Goal: Information Seeking & Learning: Learn about a topic

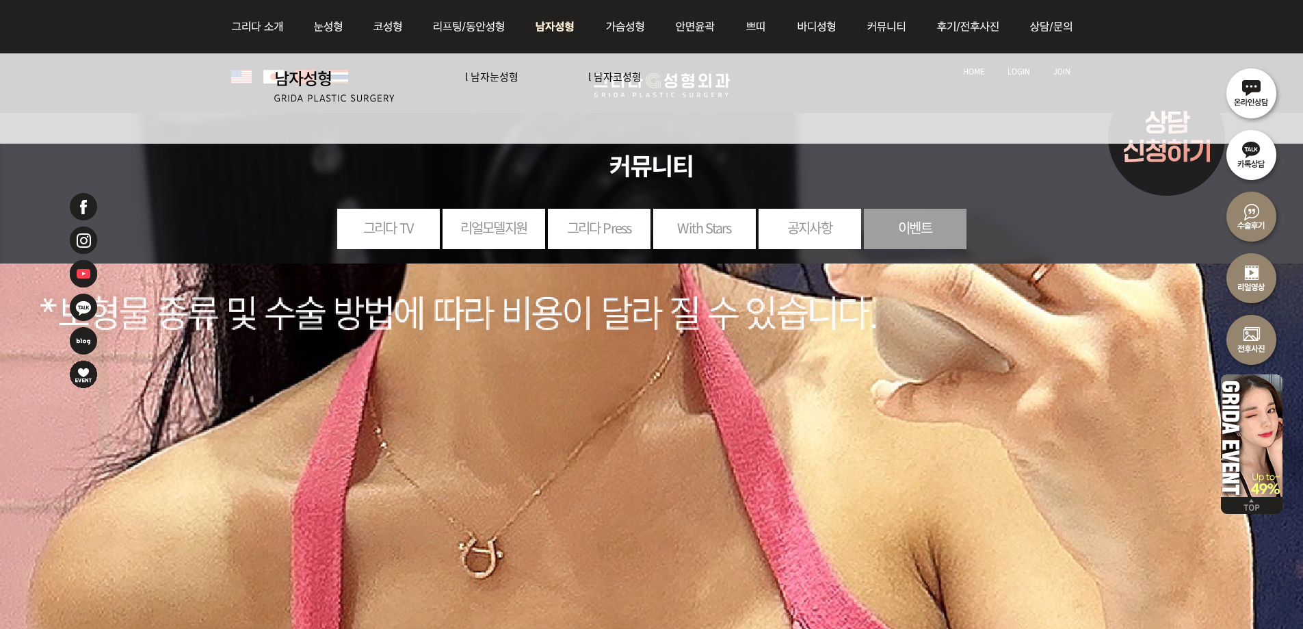
scroll to position [1368, 0]
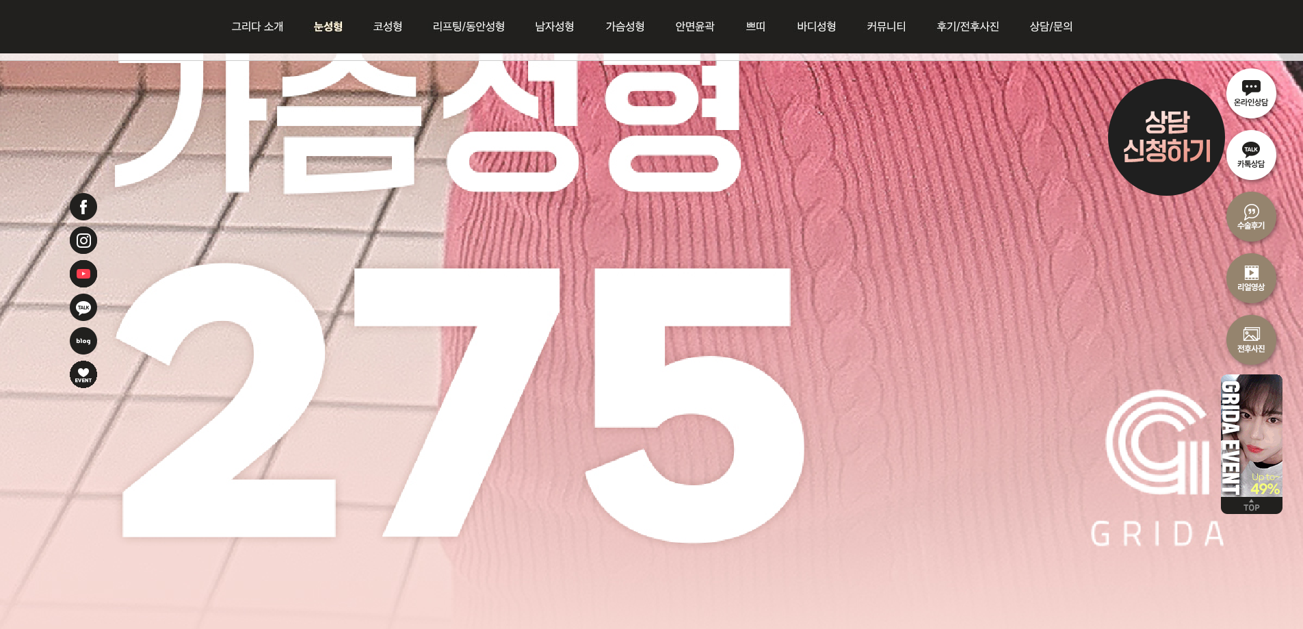
click at [330, 23] on img at bounding box center [328, 26] width 61 height 53
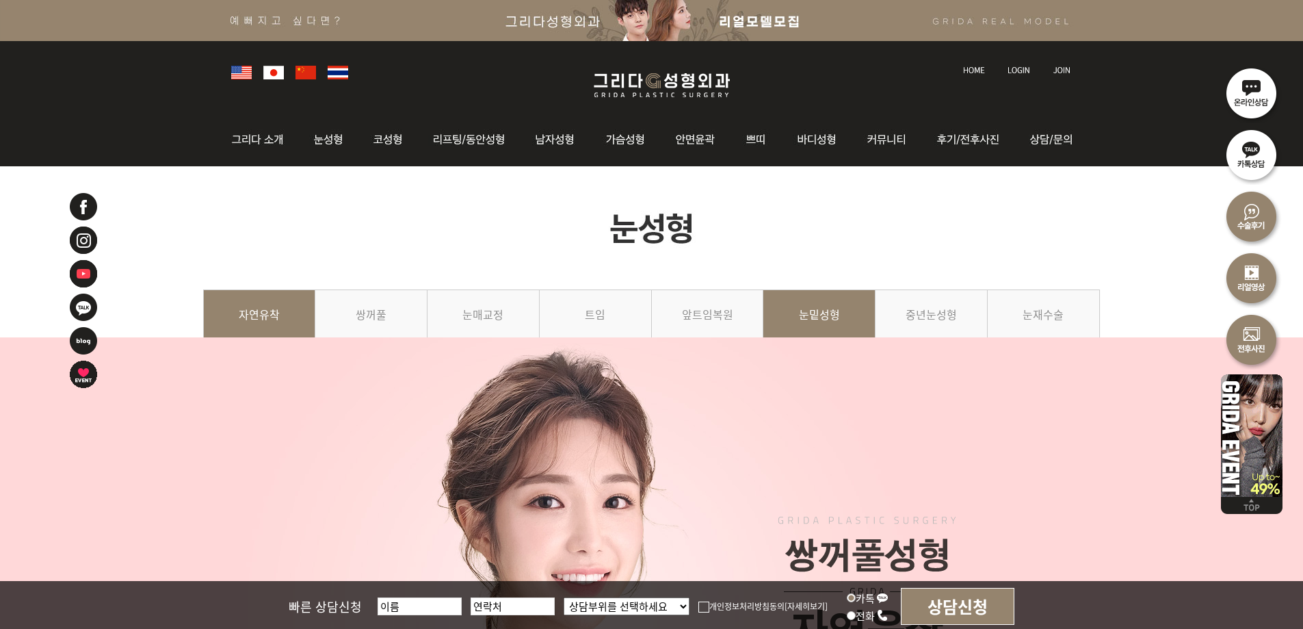
click at [841, 322] on link "눈밑성형" at bounding box center [819, 320] width 112 height 62
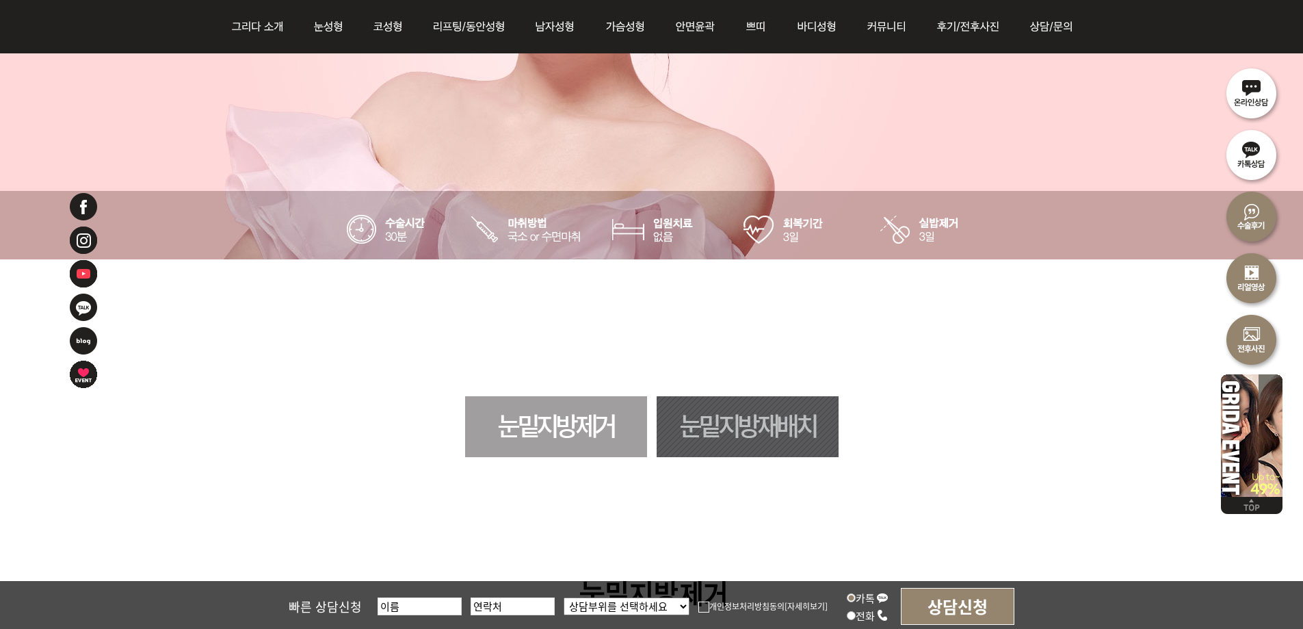
scroll to position [821, 0]
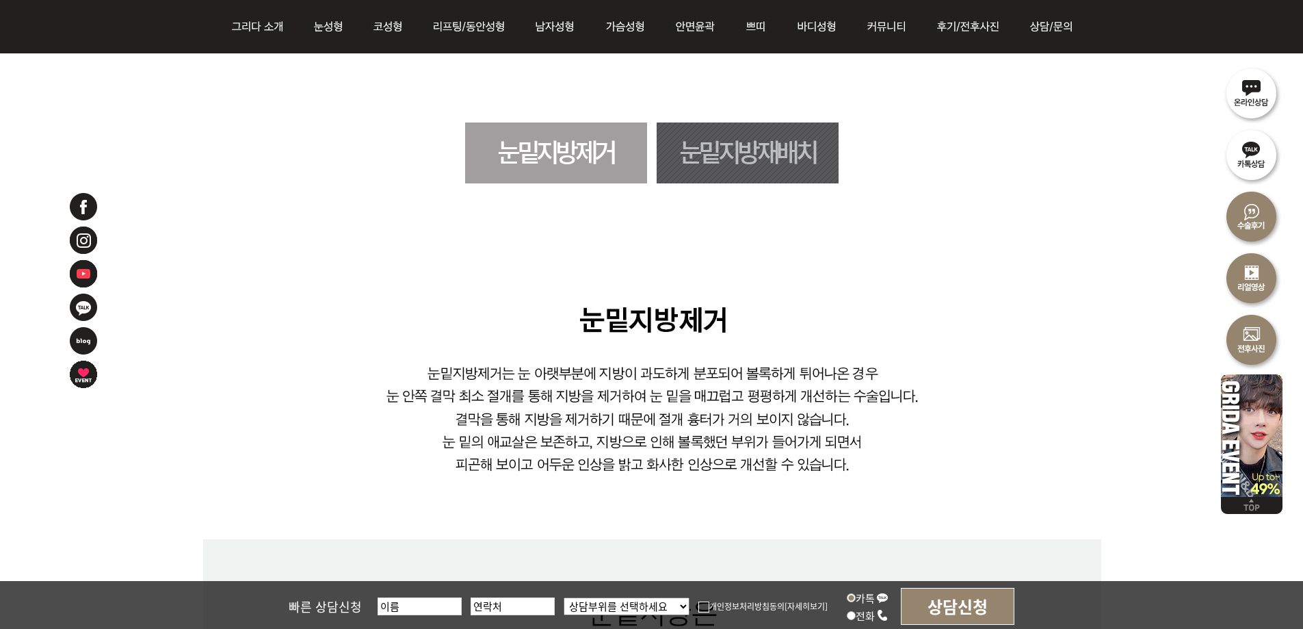
click at [755, 156] on link "눈밑지방재배치" at bounding box center [748, 152] width 182 height 61
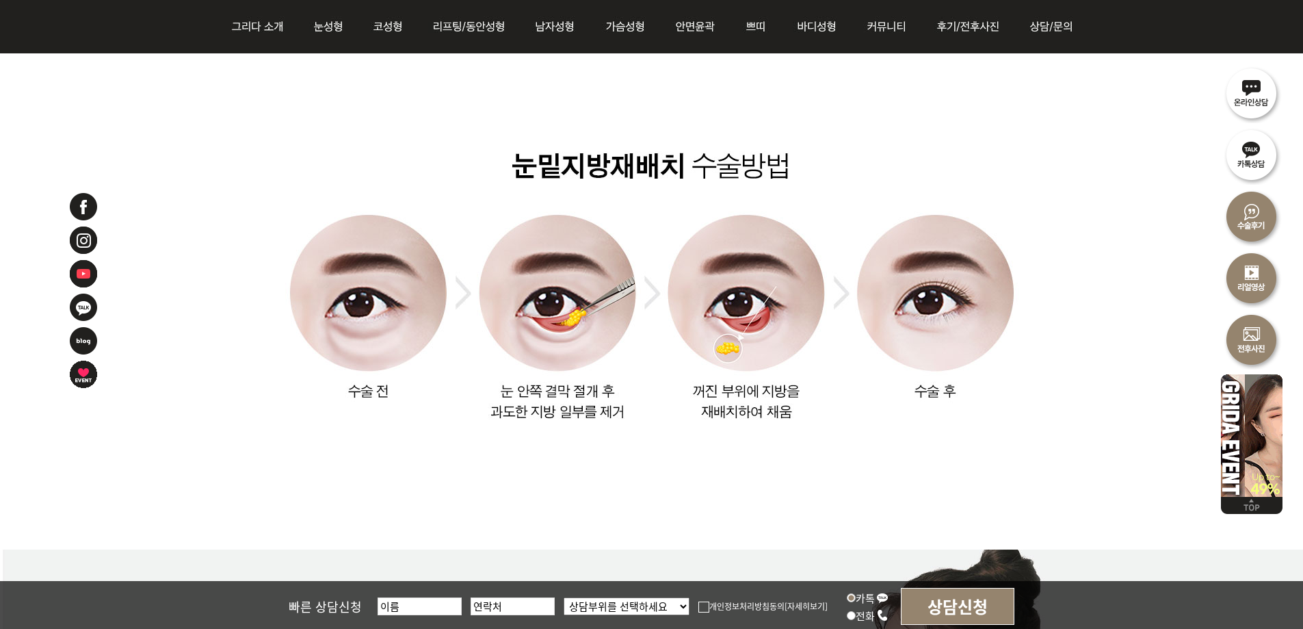
scroll to position [1696, 0]
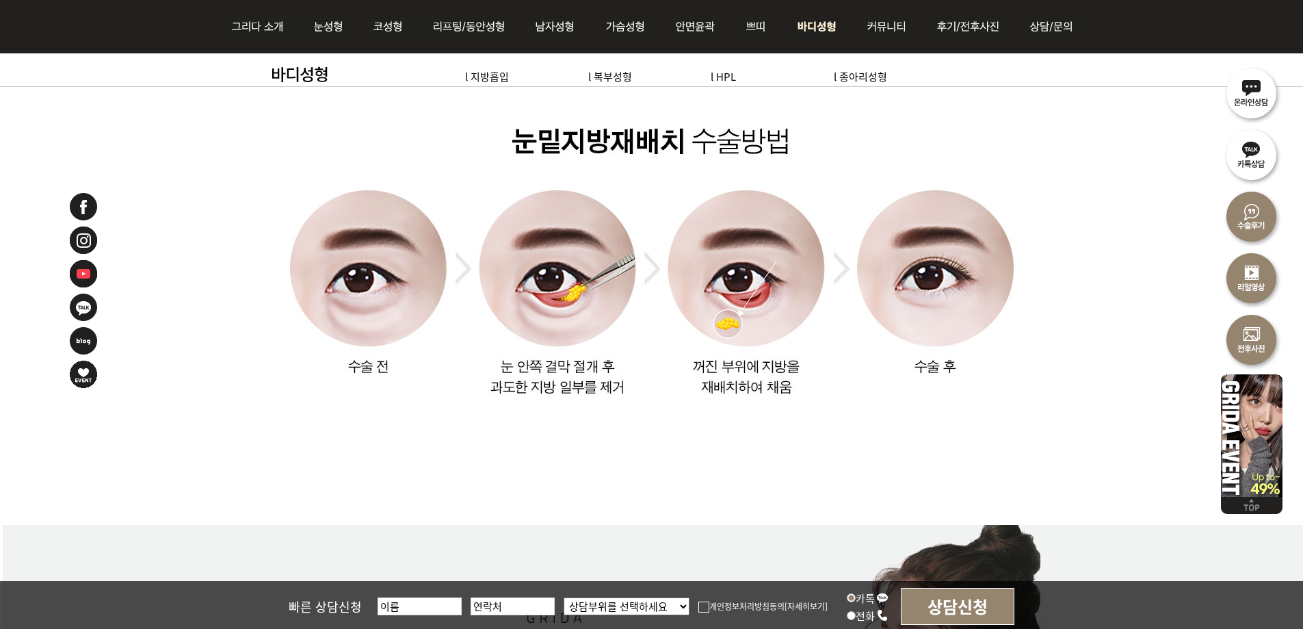
click at [792, 60] on ul "l 지방흡입 l 복부성형 l HPL l 종아리성형" at bounding box center [759, 76] width 642 height 47
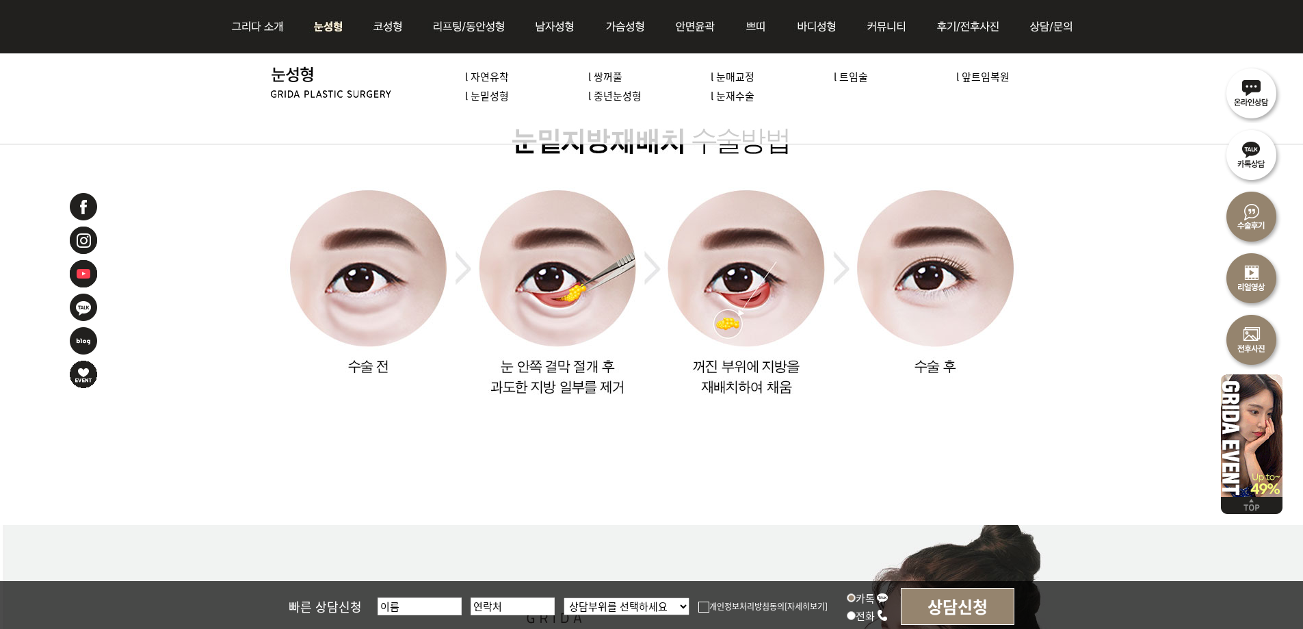
click at [587, 96] on li "l 눈밑성형" at bounding box center [526, 95] width 123 height 19
click at [614, 95] on link "l 중년눈성형" at bounding box center [614, 95] width 53 height 14
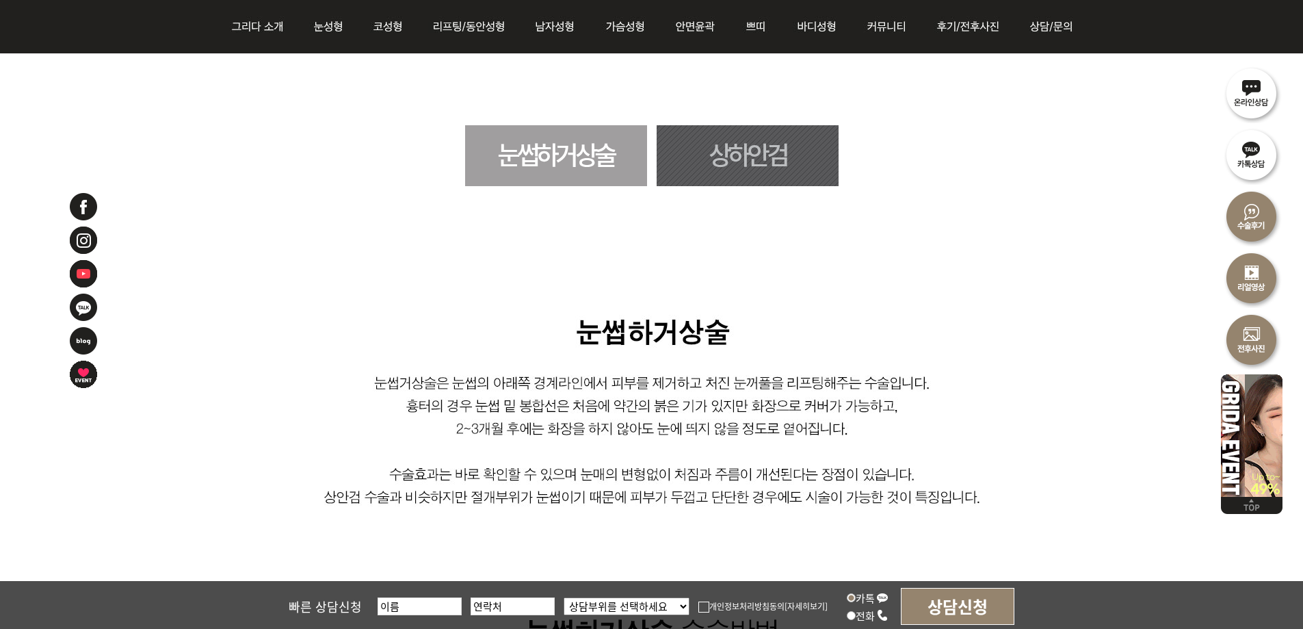
scroll to position [821, 0]
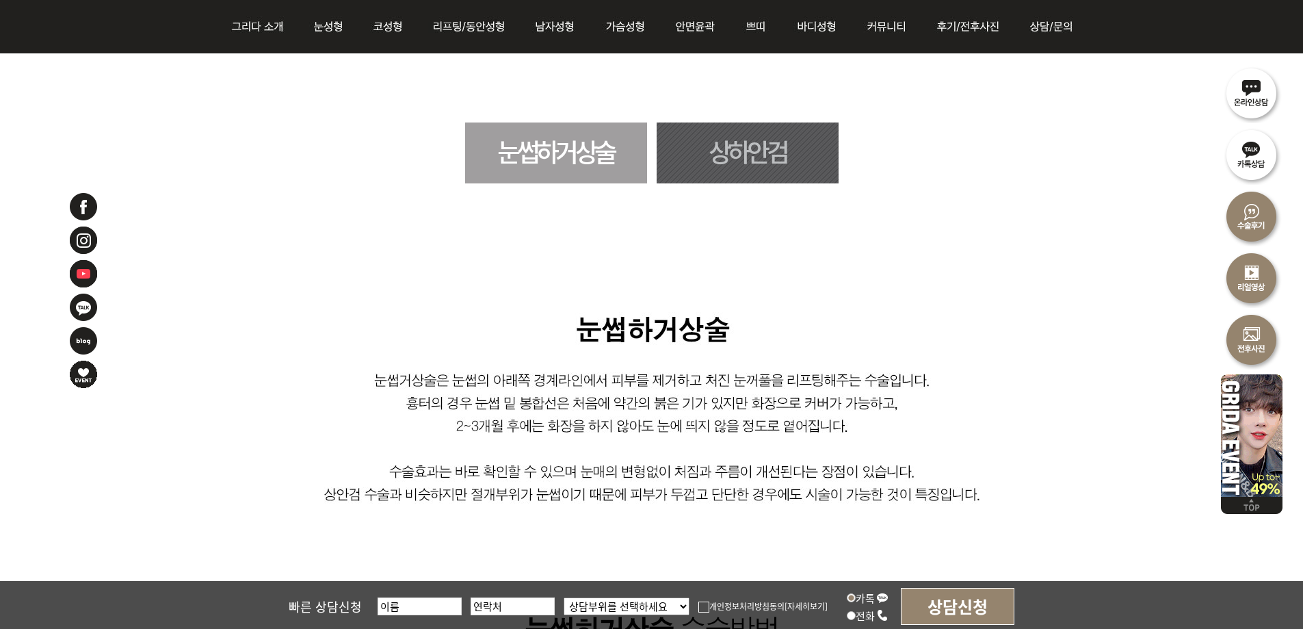
click at [723, 158] on link "상하안검" at bounding box center [748, 152] width 182 height 61
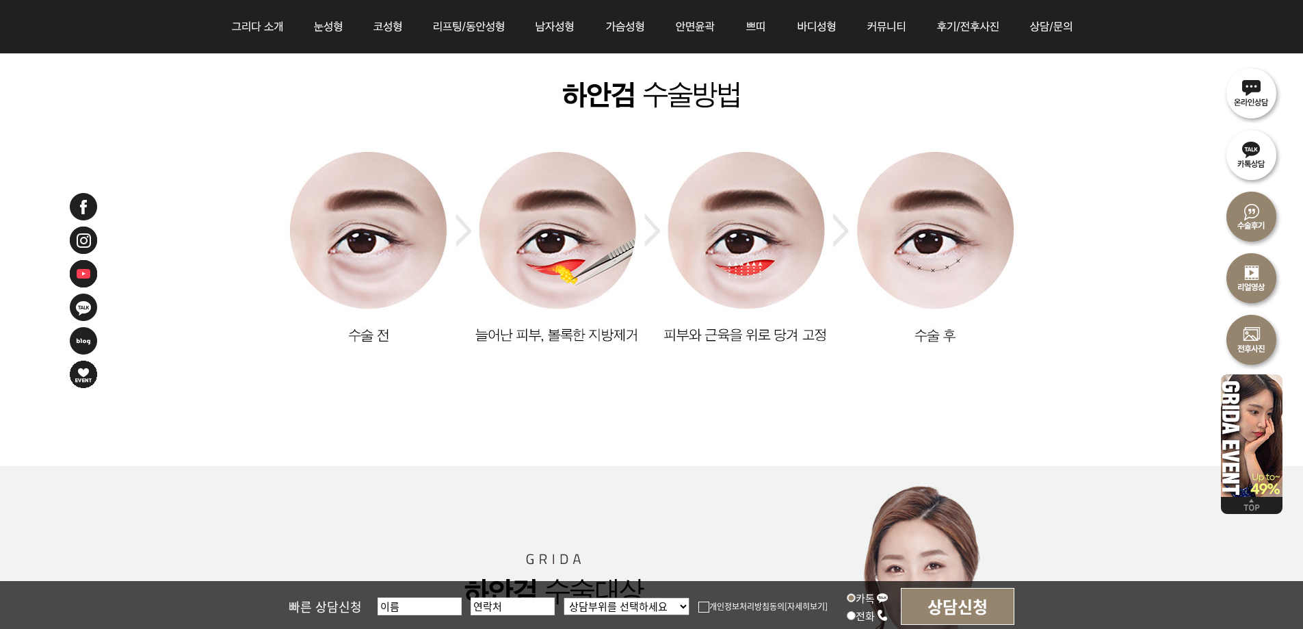
scroll to position [5595, 0]
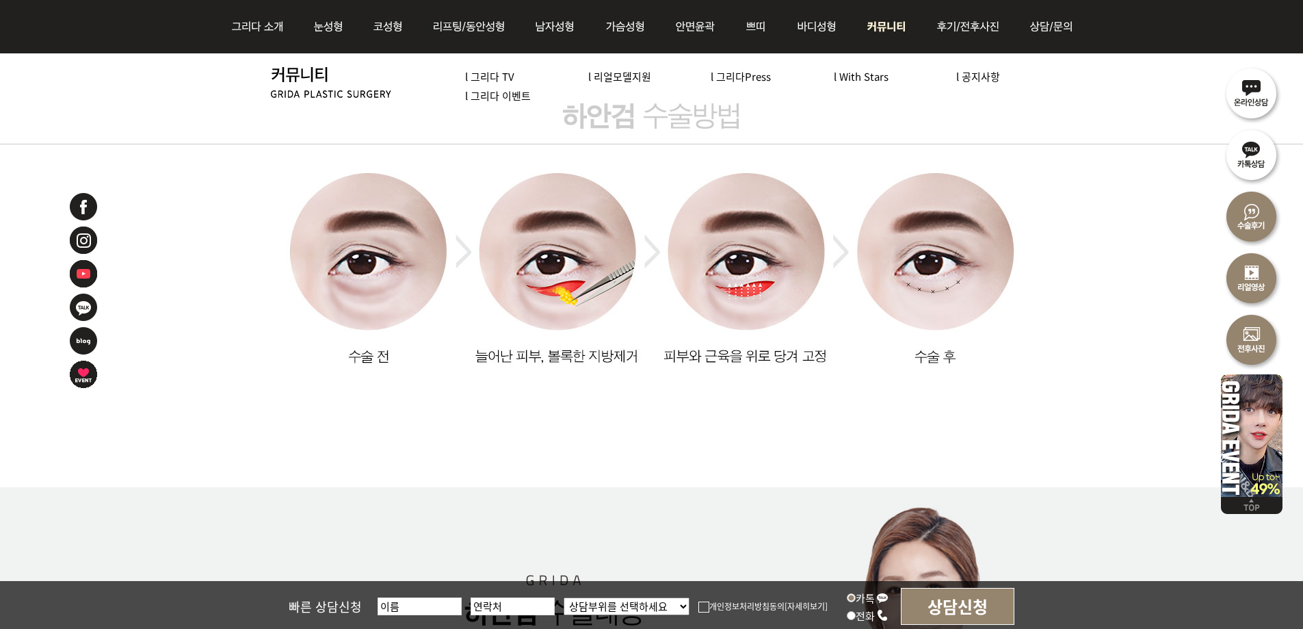
click at [525, 99] on link "l 그리다 이벤트" at bounding box center [498, 95] width 66 height 14
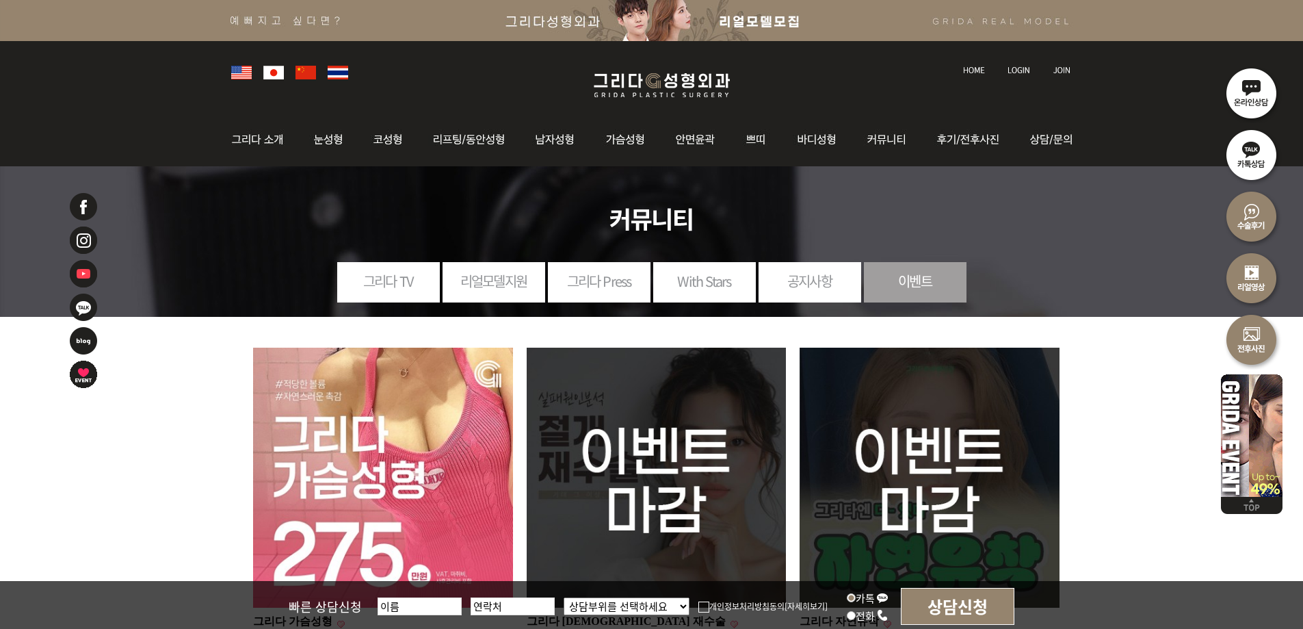
click at [382, 406] on img at bounding box center [383, 477] width 260 height 260
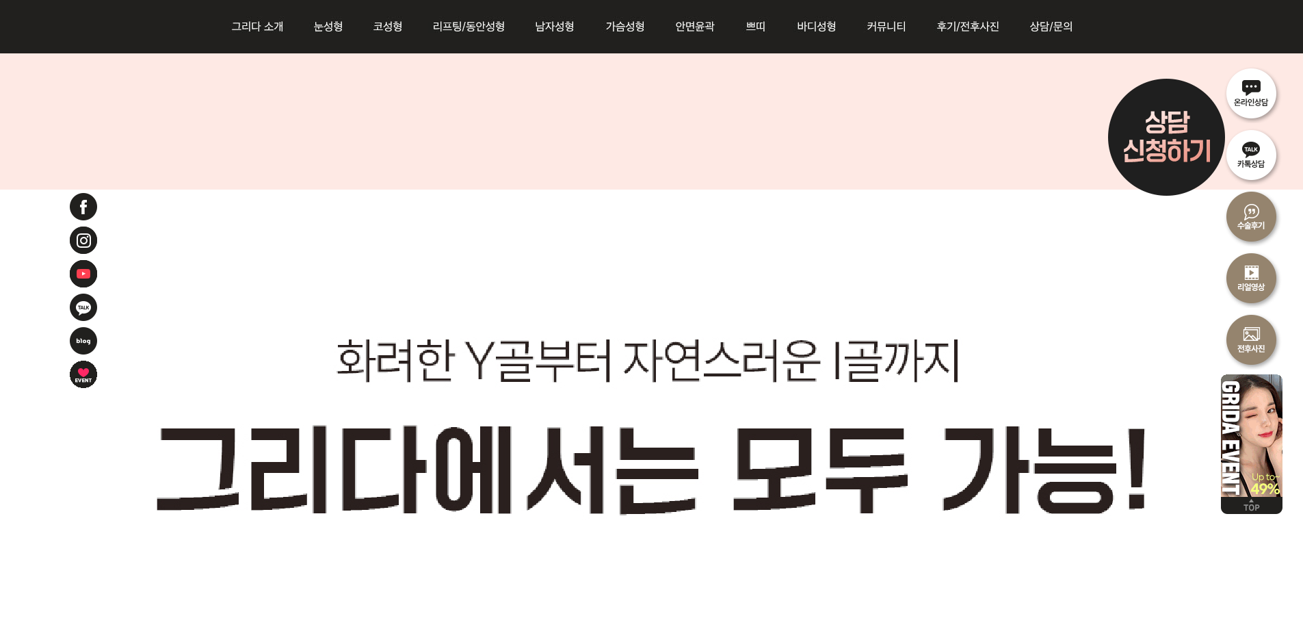
scroll to position [11150, 0]
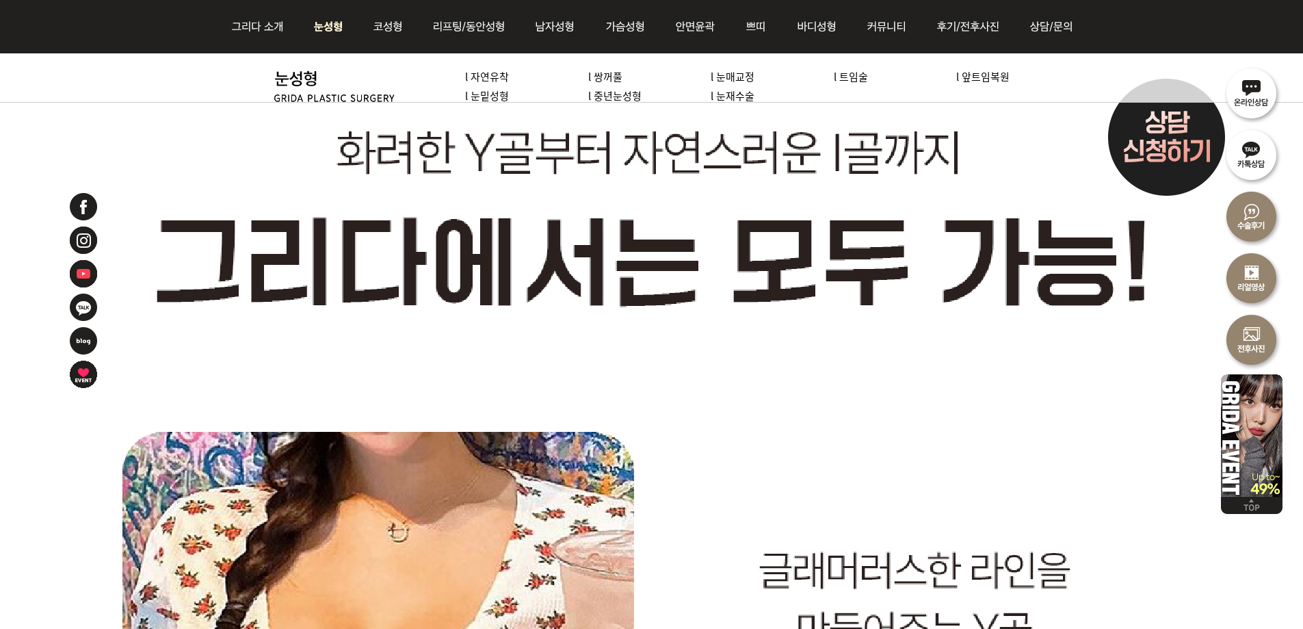
click at [322, 25] on img at bounding box center [328, 26] width 61 height 53
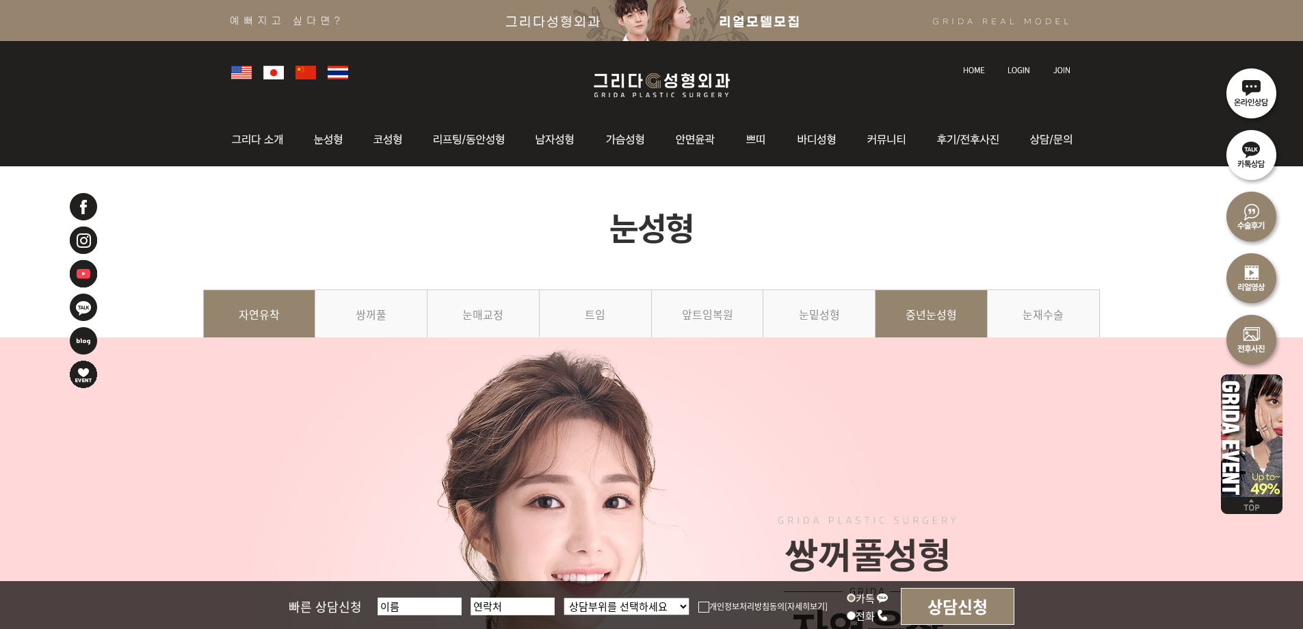
click at [902, 313] on link "중년눈성형" at bounding box center [932, 320] width 112 height 62
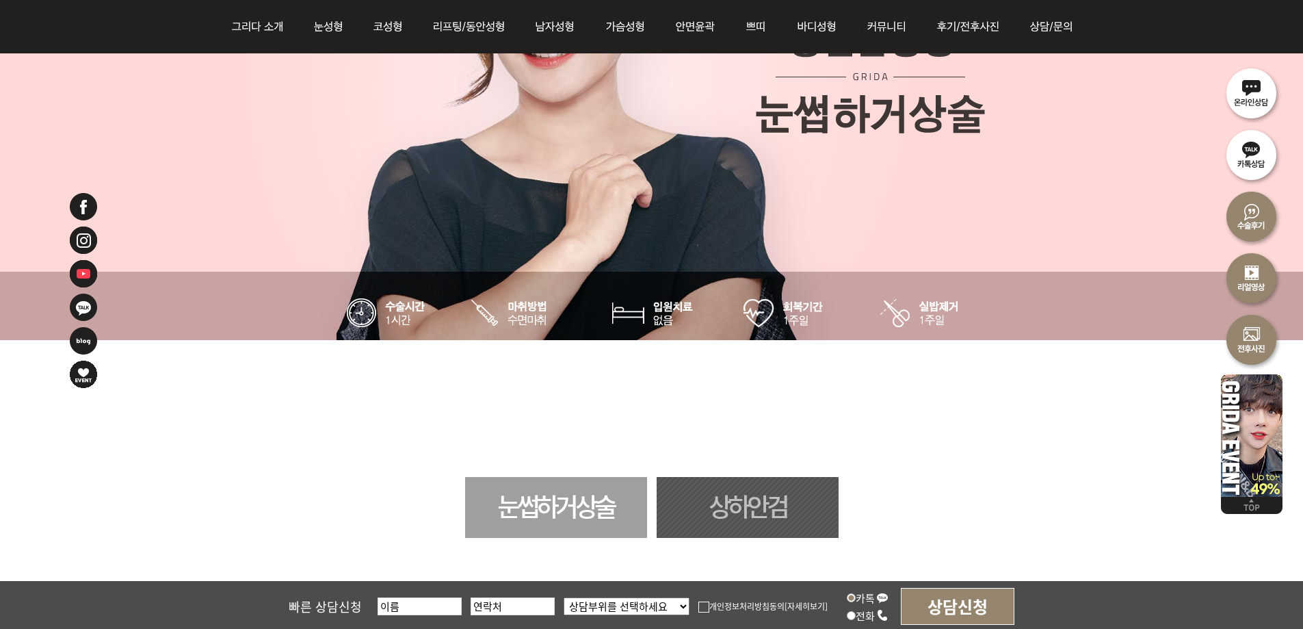
scroll to position [616, 0]
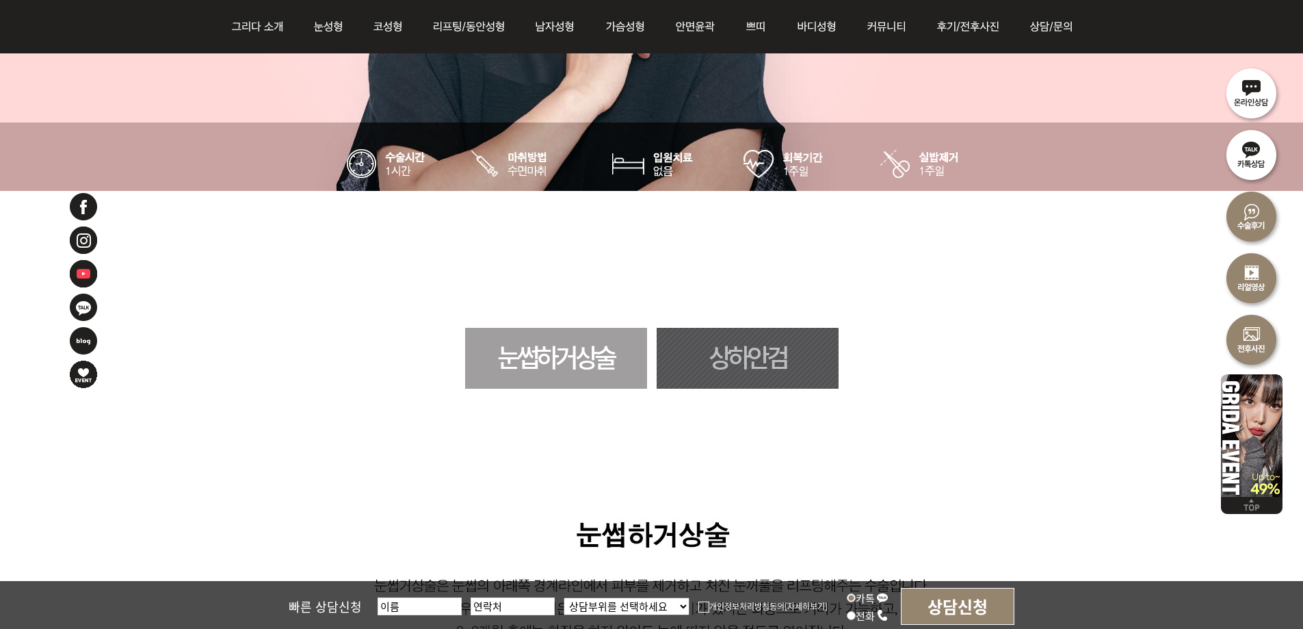
click at [761, 363] on link "상하안검" at bounding box center [748, 358] width 182 height 61
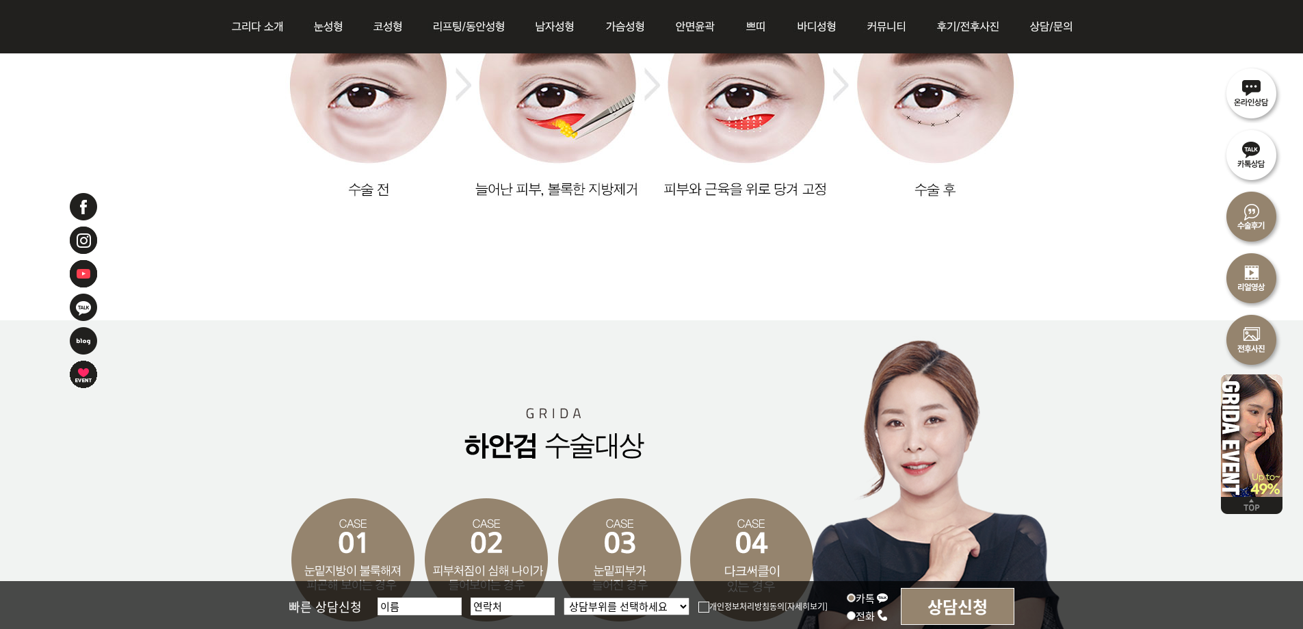
scroll to position [5595, 0]
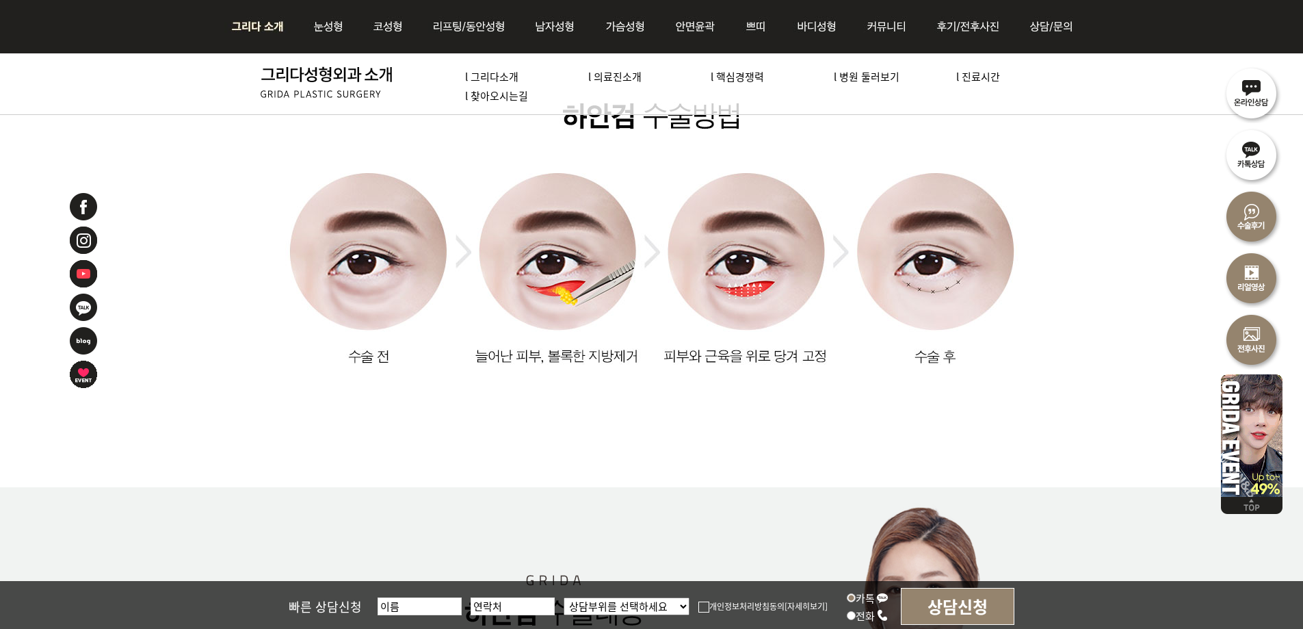
click at [291, 27] on img at bounding box center [261, 26] width 74 height 53
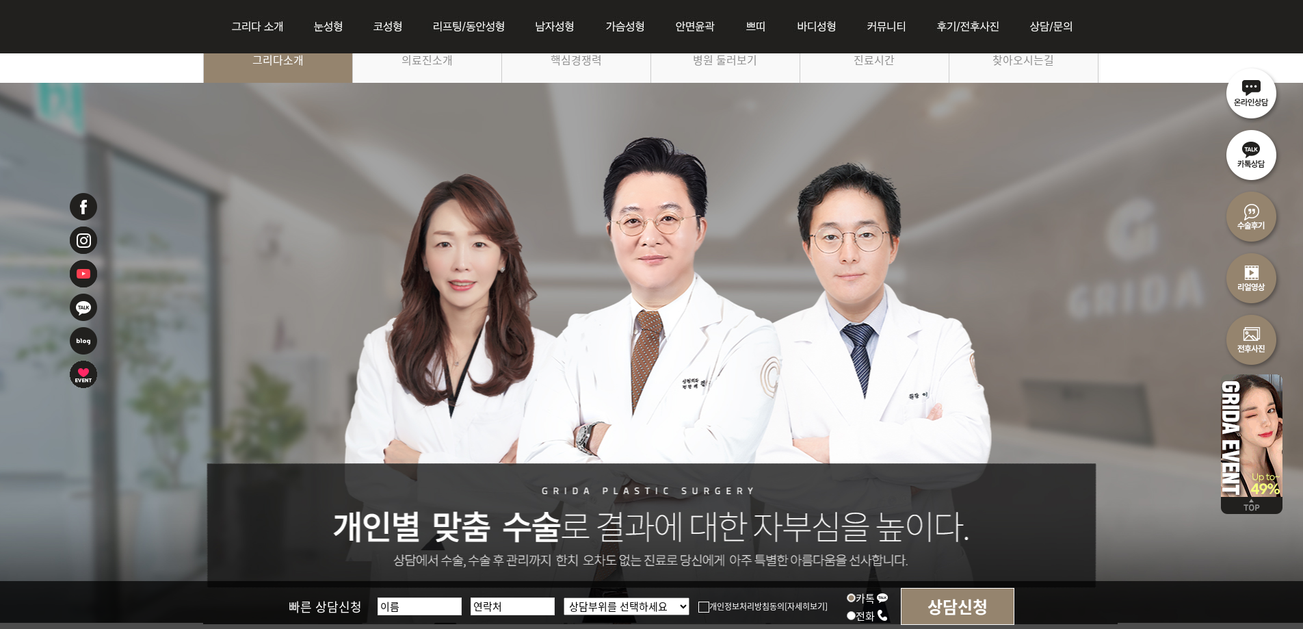
scroll to position [205, 0]
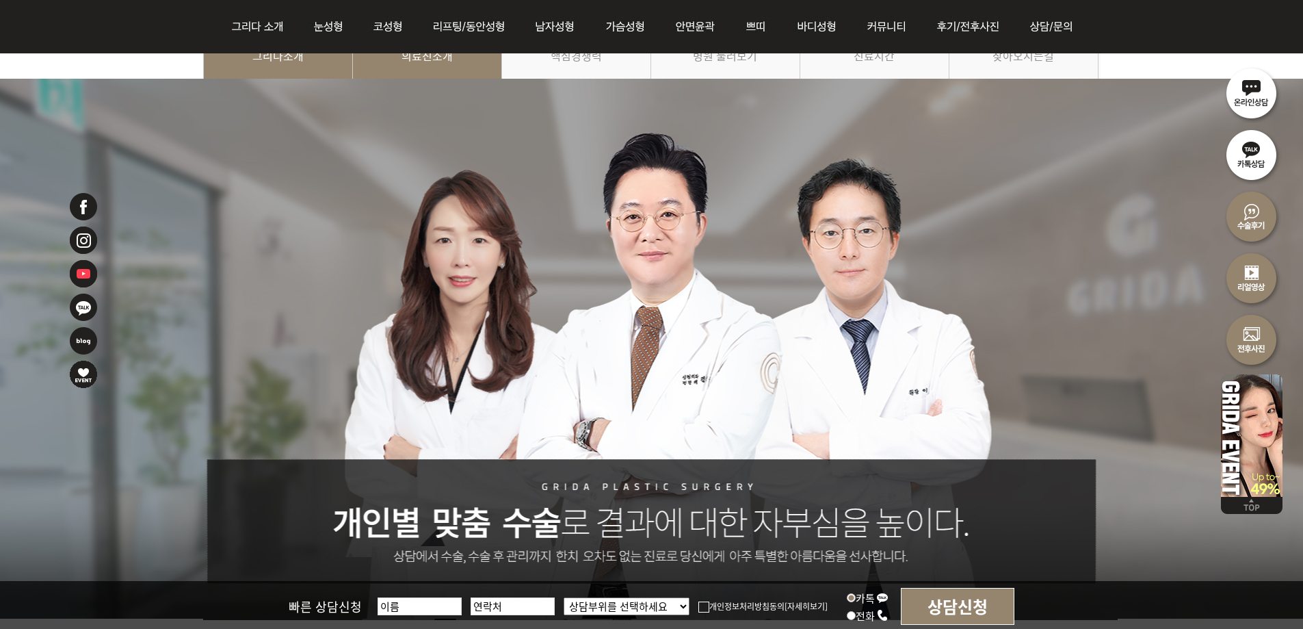
click at [429, 64] on link "의료진소개" at bounding box center [427, 62] width 149 height 62
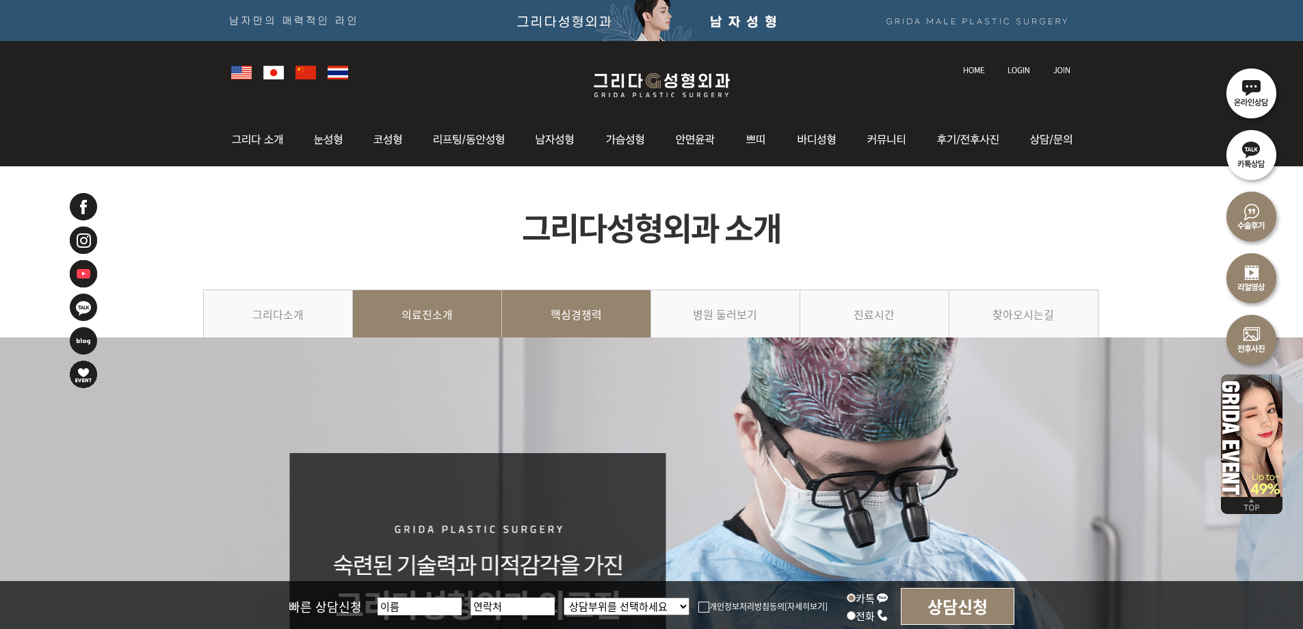
click at [581, 329] on link "핵심경쟁력" at bounding box center [576, 320] width 149 height 62
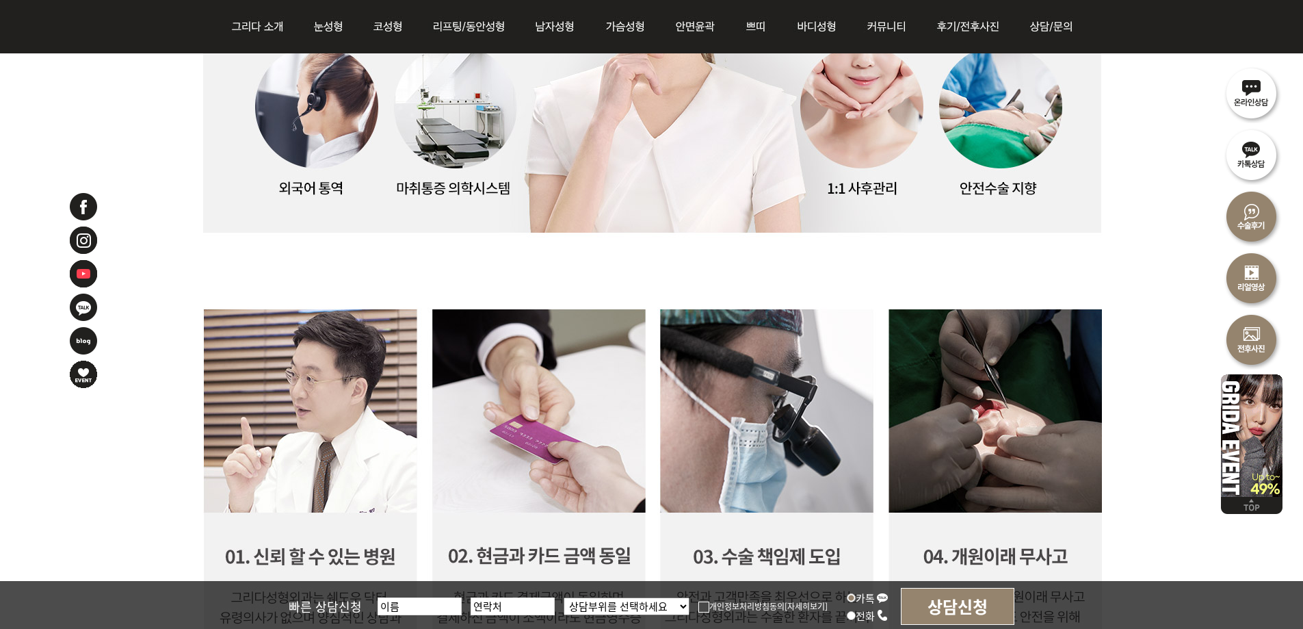
scroll to position [482, 0]
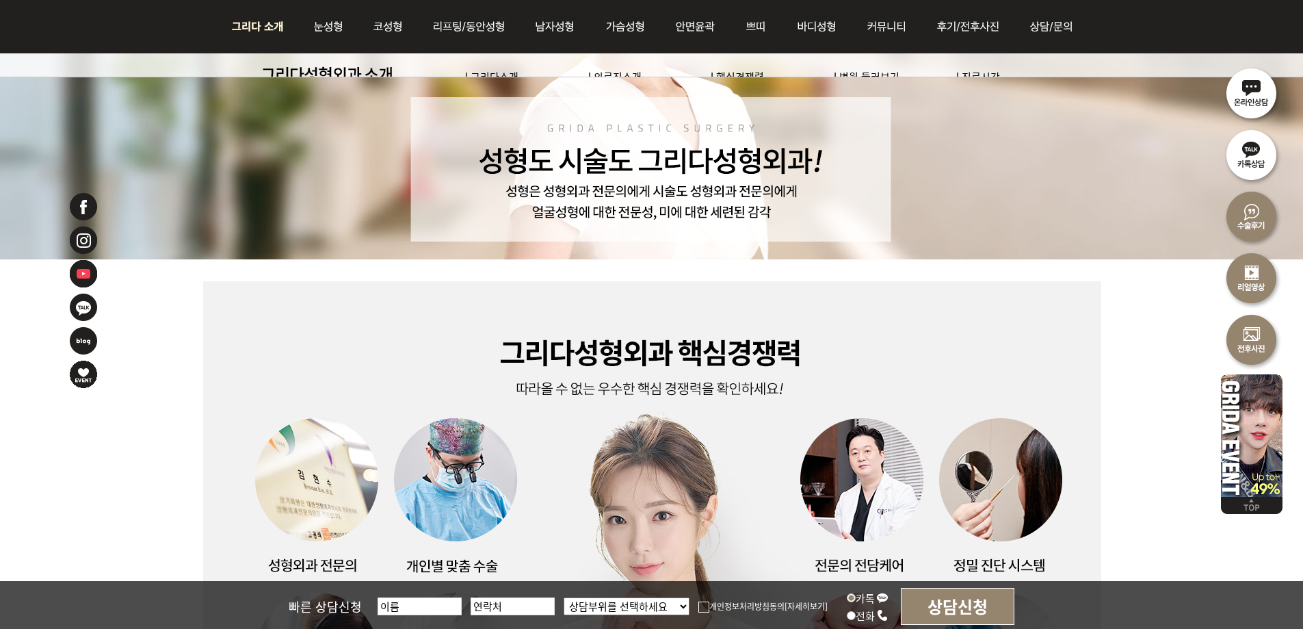
click at [267, 23] on img at bounding box center [261, 26] width 74 height 53
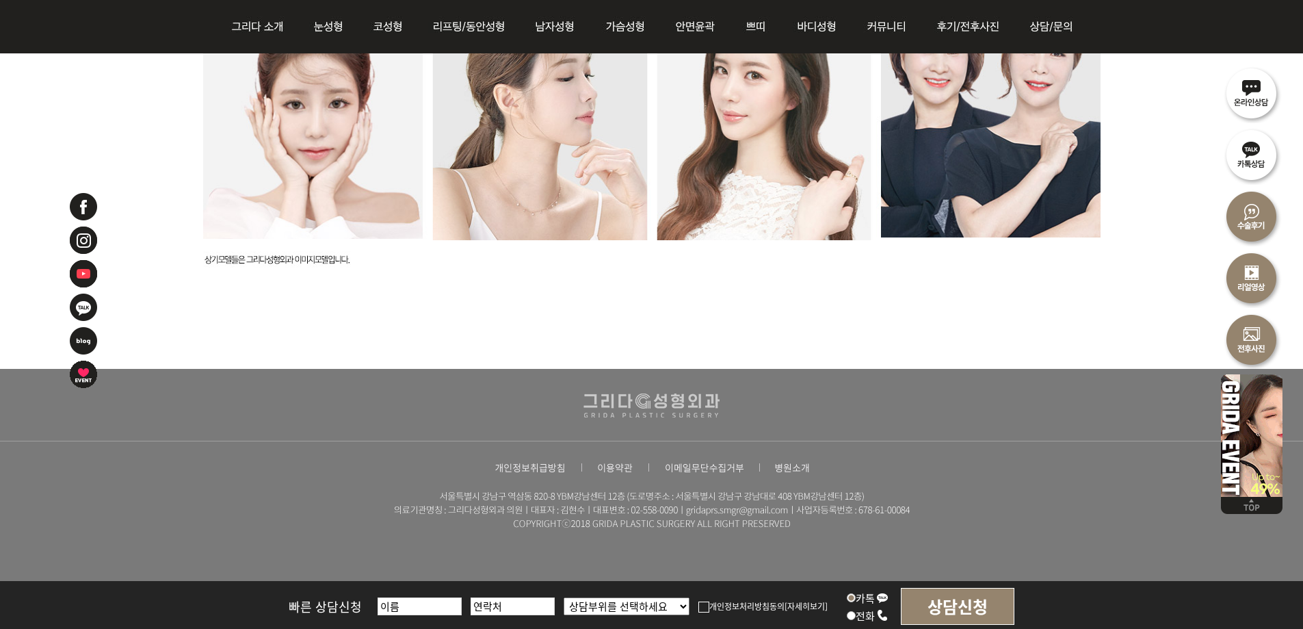
scroll to position [3387, 0]
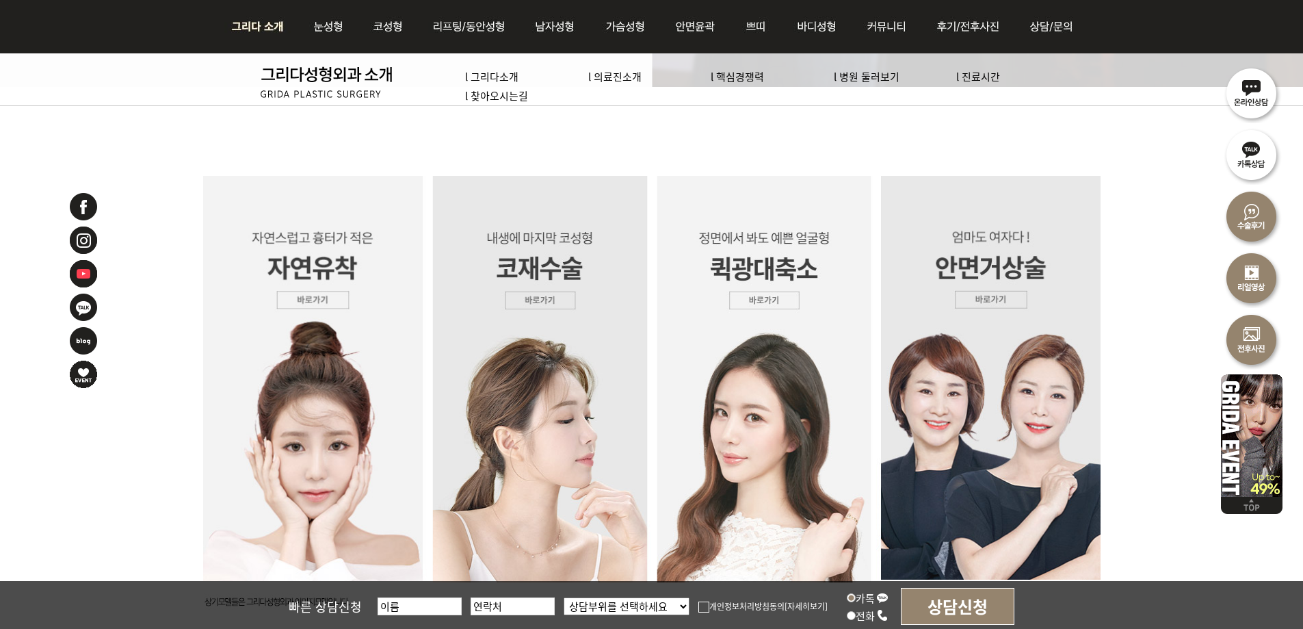
click at [258, 16] on img at bounding box center [261, 26] width 74 height 53
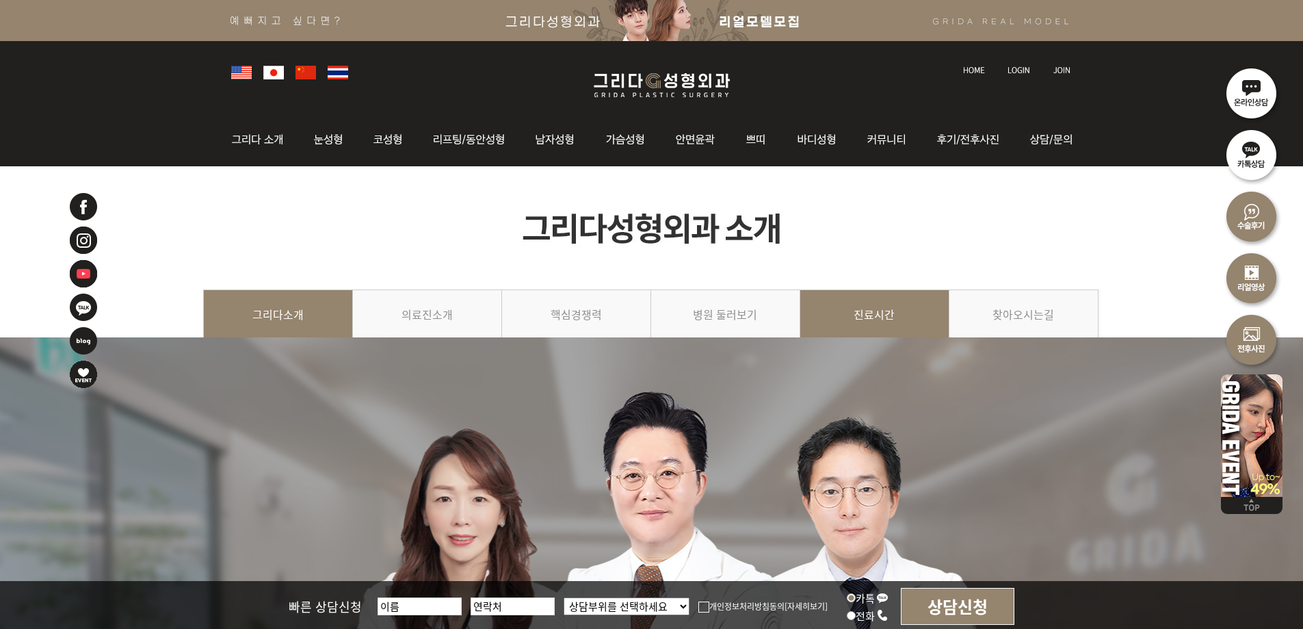
click at [875, 310] on link "진료시간" at bounding box center [874, 320] width 149 height 62
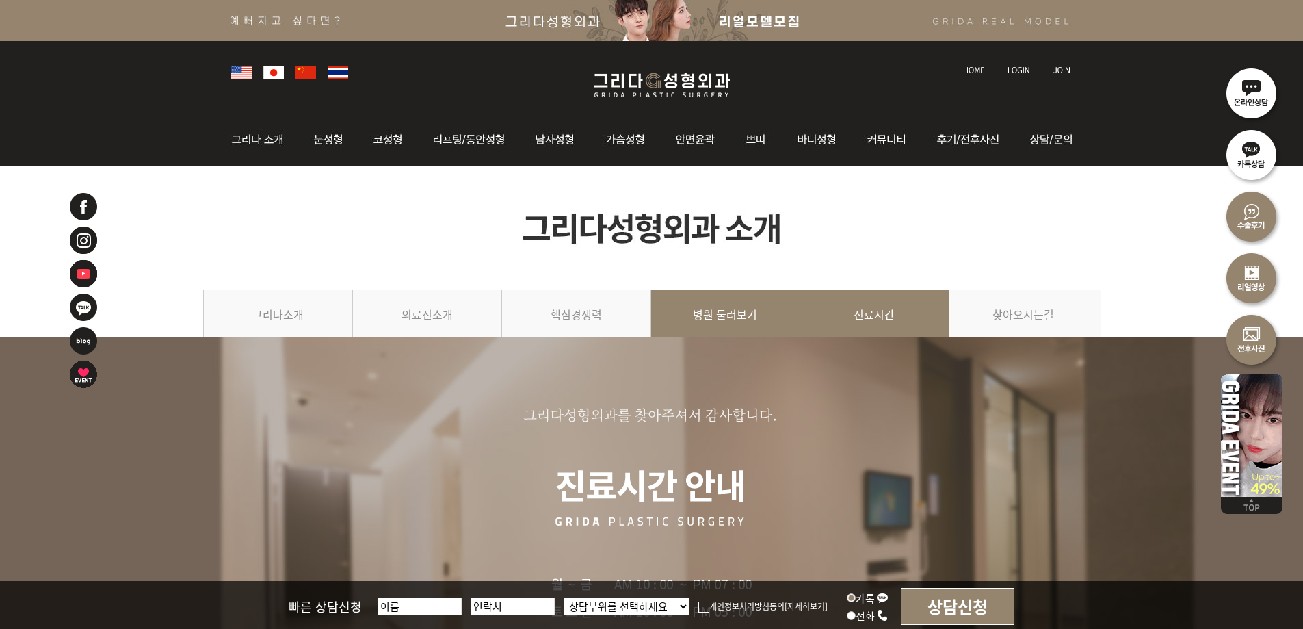
click at [740, 314] on link "병원 둘러보기" at bounding box center [725, 320] width 149 height 62
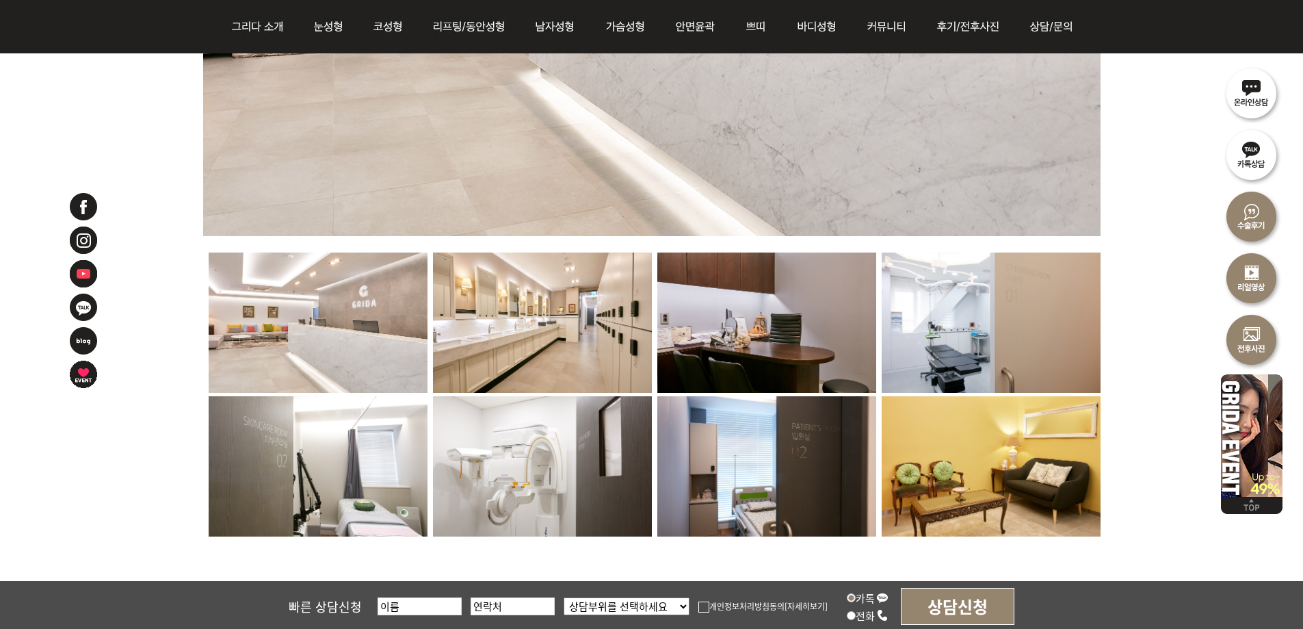
scroll to position [889, 0]
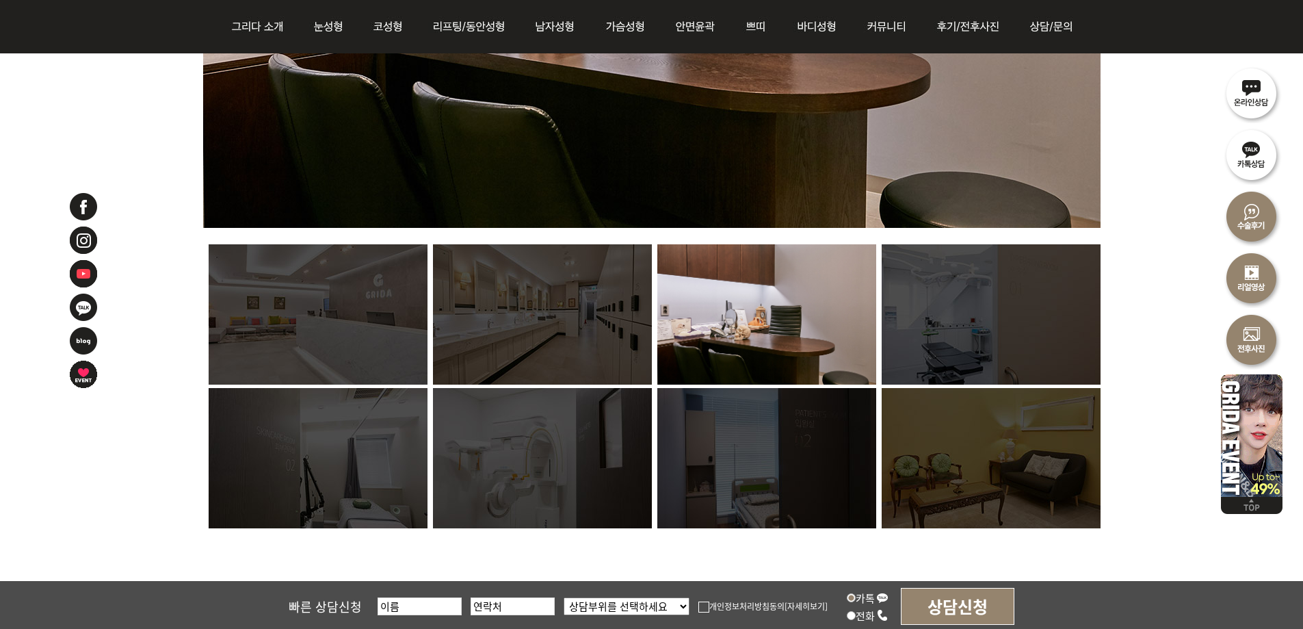
click at [321, 431] on img at bounding box center [318, 458] width 219 height 140
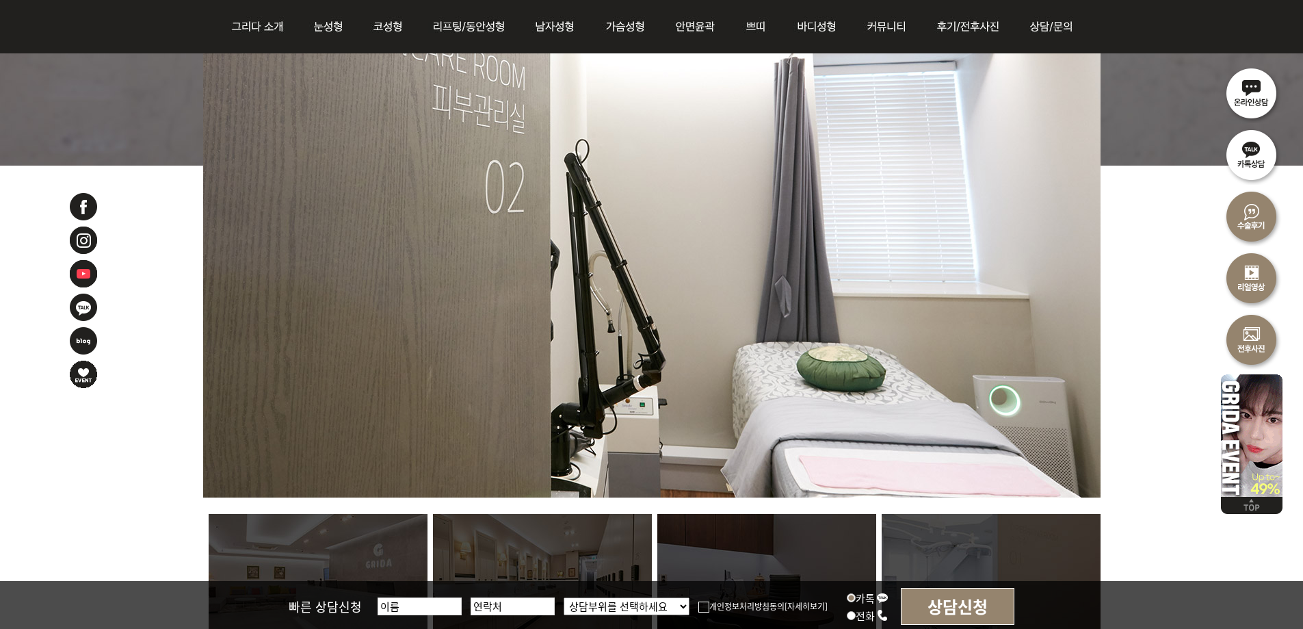
scroll to position [616, 0]
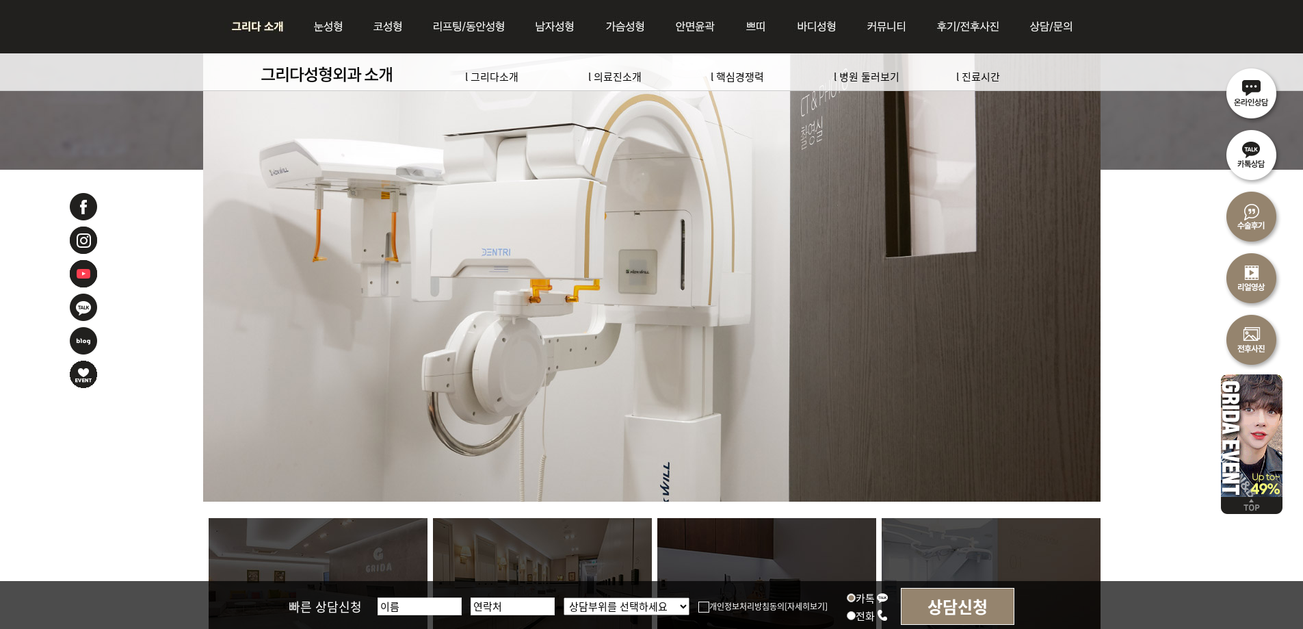
click at [252, 22] on img at bounding box center [261, 26] width 74 height 53
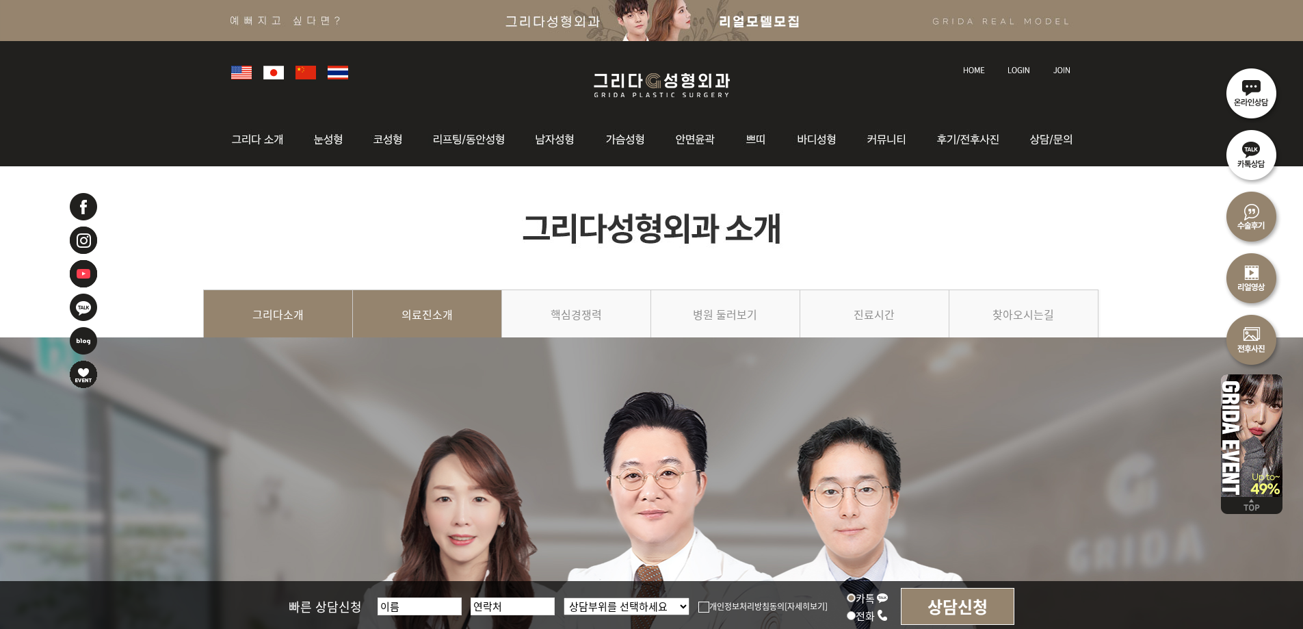
click at [430, 315] on link "의료진소개" at bounding box center [427, 320] width 149 height 62
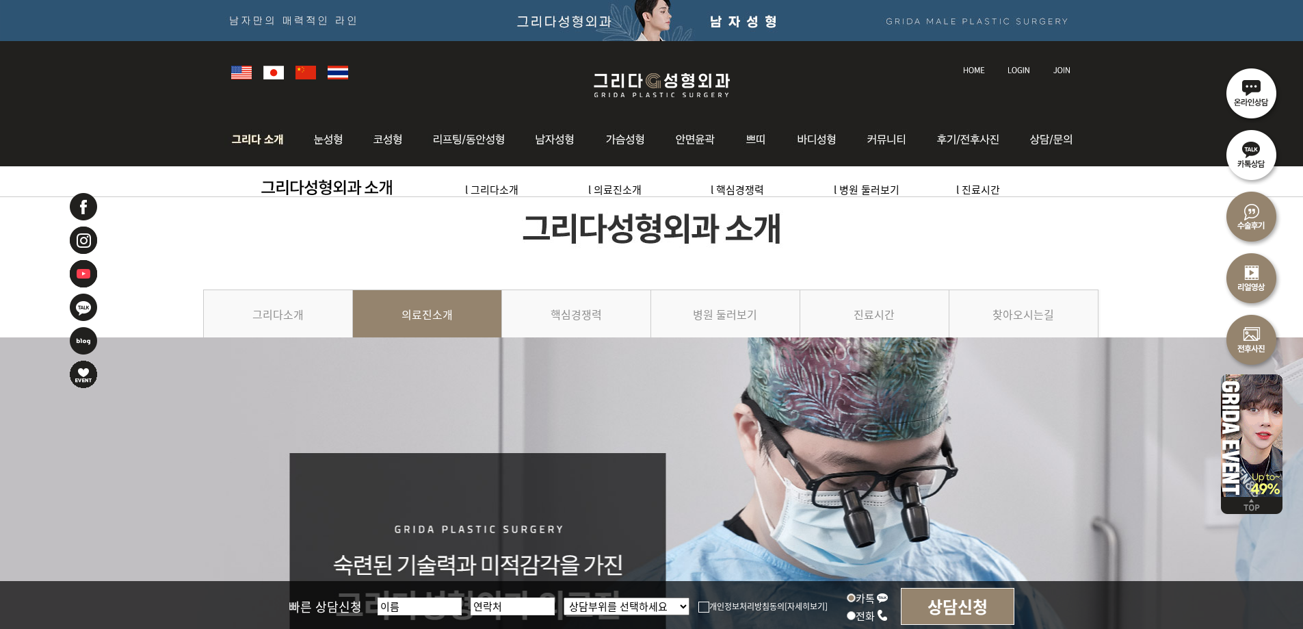
click at [266, 138] on img at bounding box center [261, 139] width 74 height 53
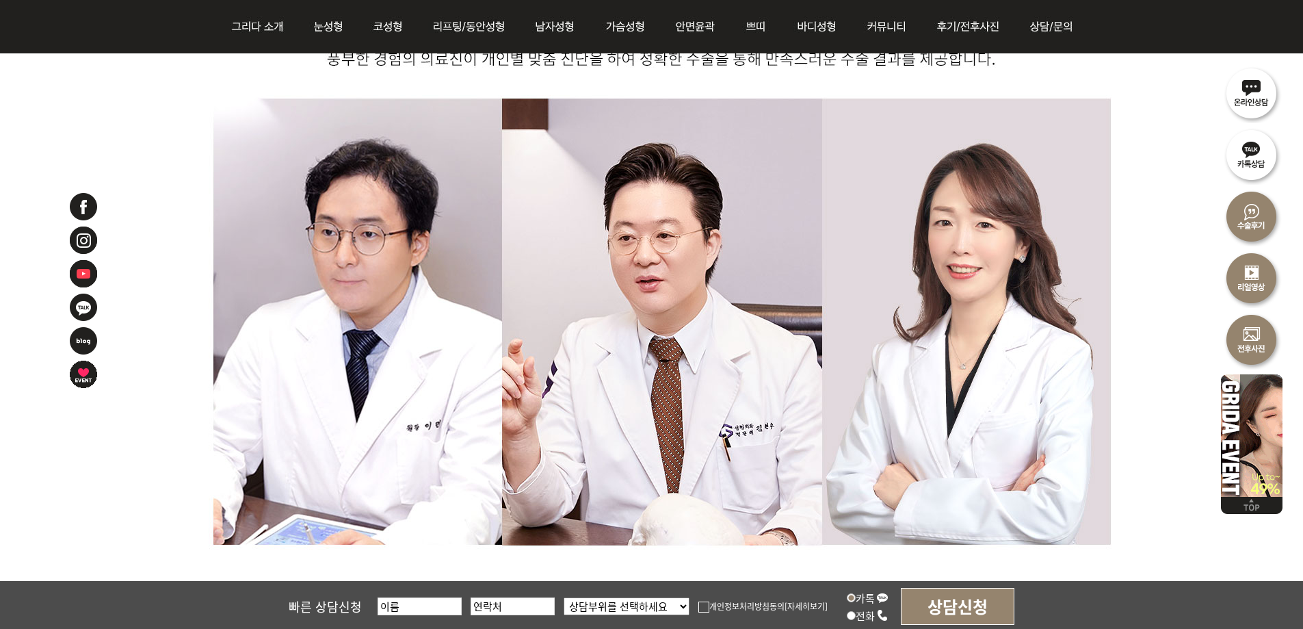
scroll to position [958, 0]
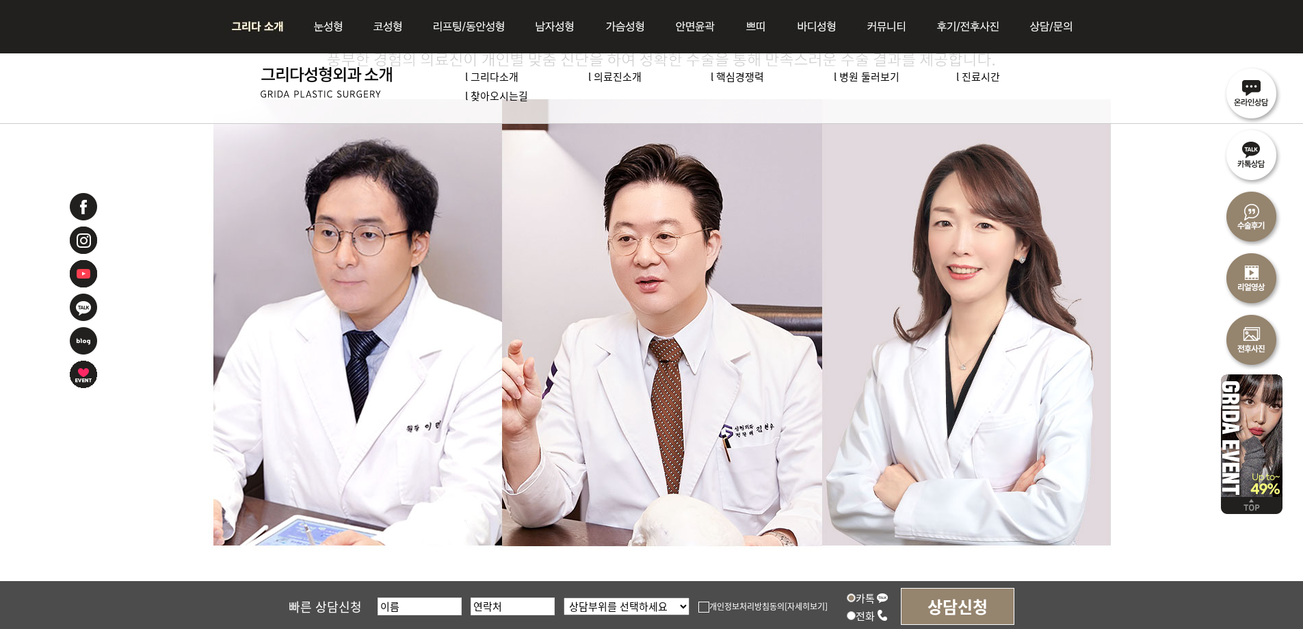
click at [265, 23] on img at bounding box center [261, 26] width 74 height 53
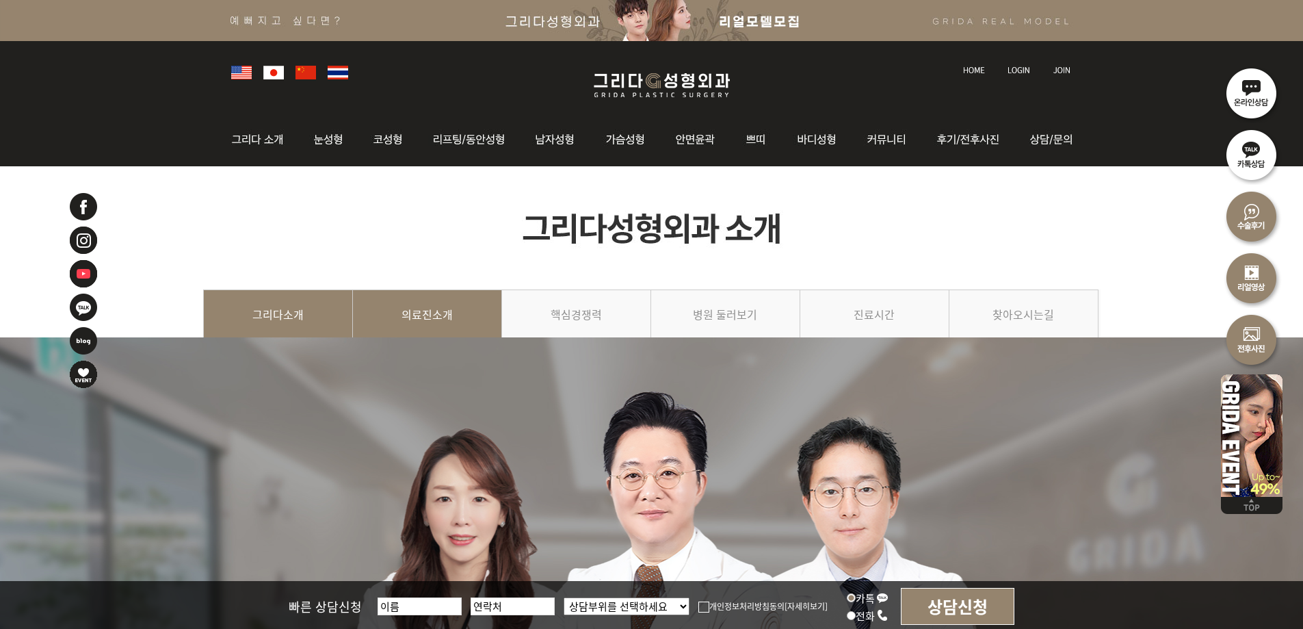
click at [443, 311] on link "의료진소개" at bounding box center [427, 320] width 149 height 62
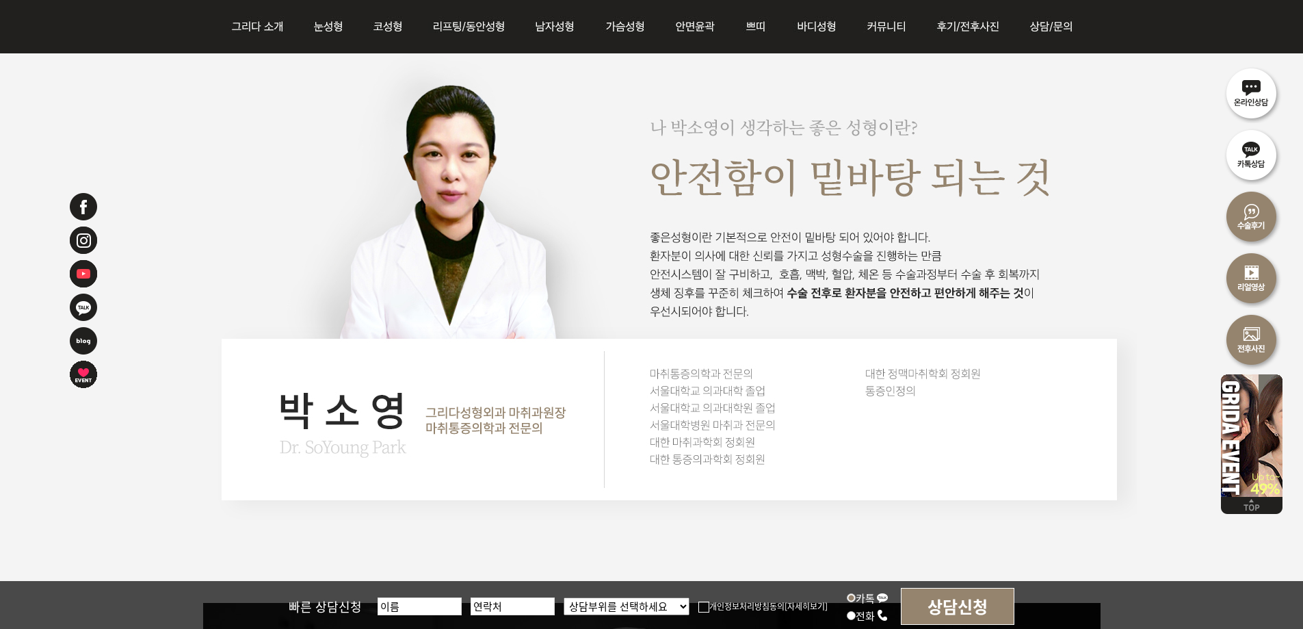
scroll to position [2736, 0]
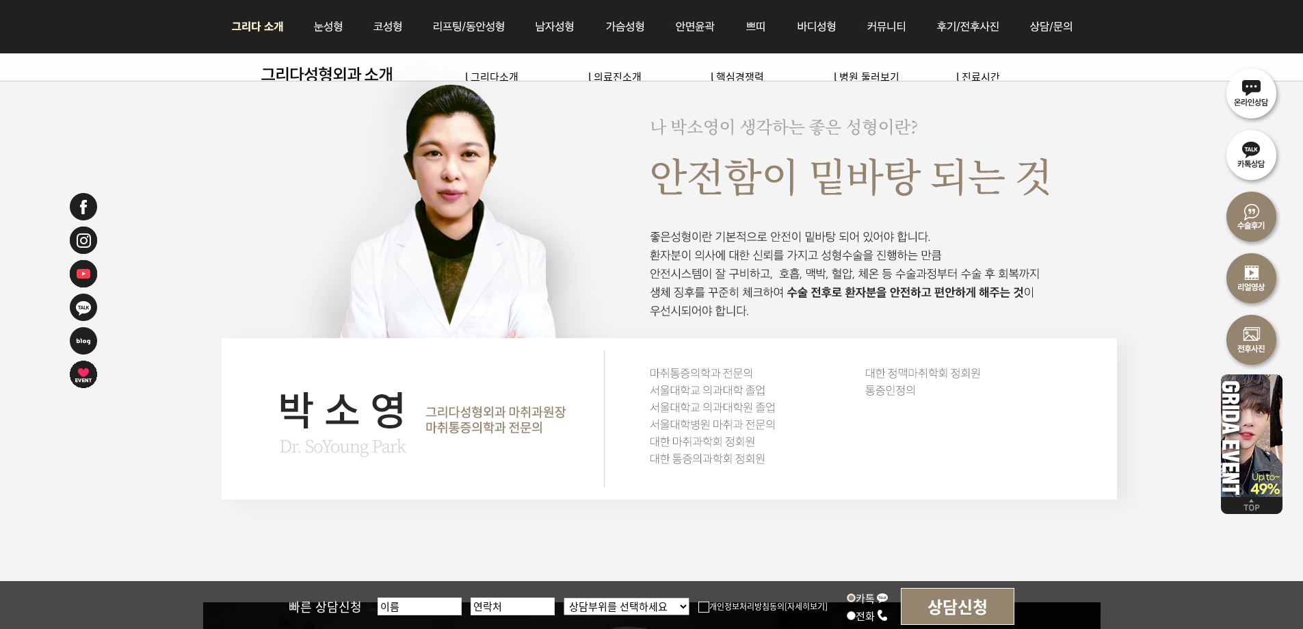
click at [259, 27] on img at bounding box center [261, 26] width 74 height 53
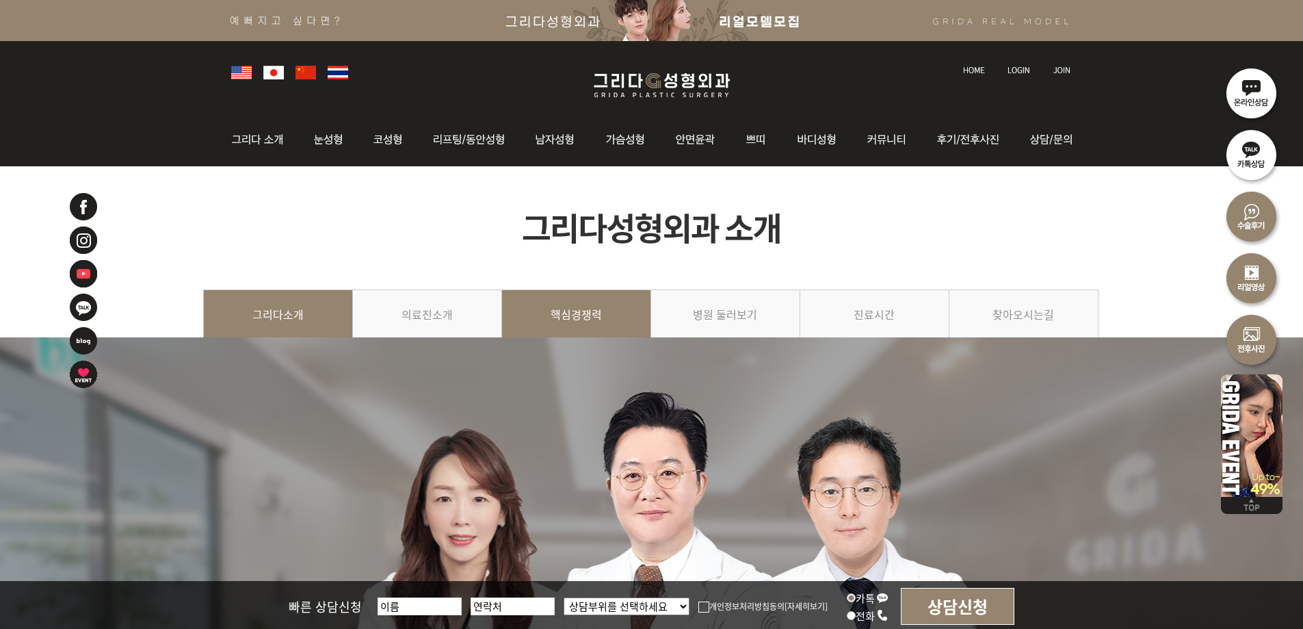
click at [565, 319] on link "핵심경쟁력" at bounding box center [576, 320] width 149 height 62
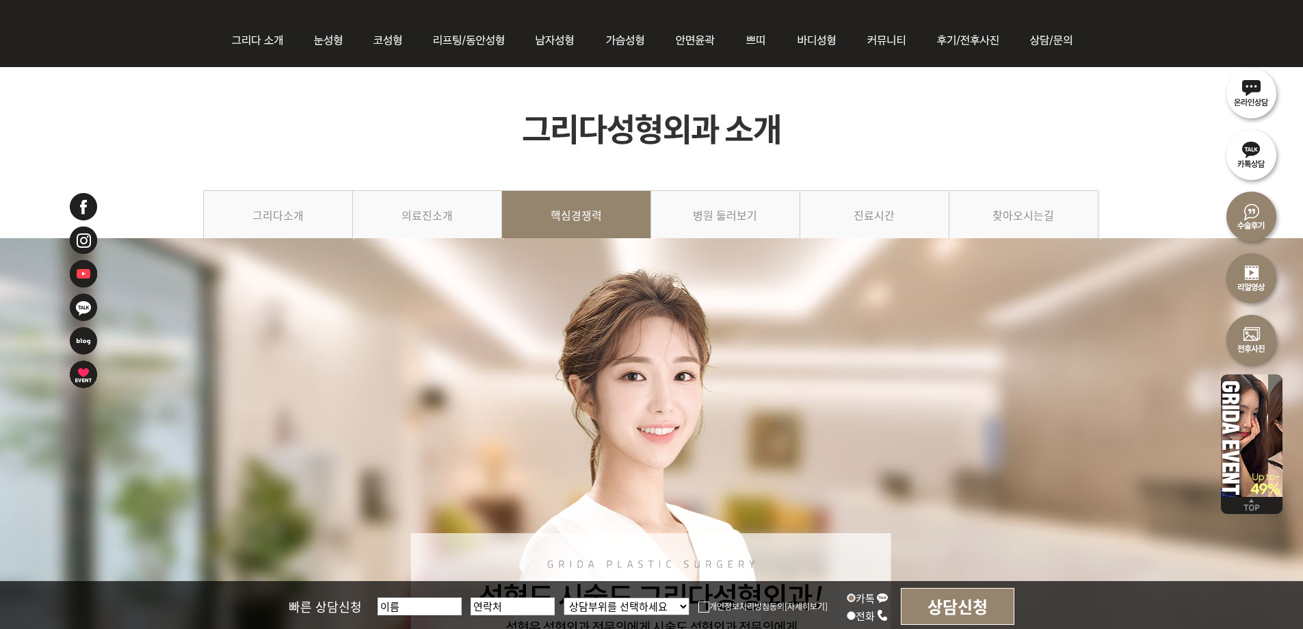
scroll to position [68, 0]
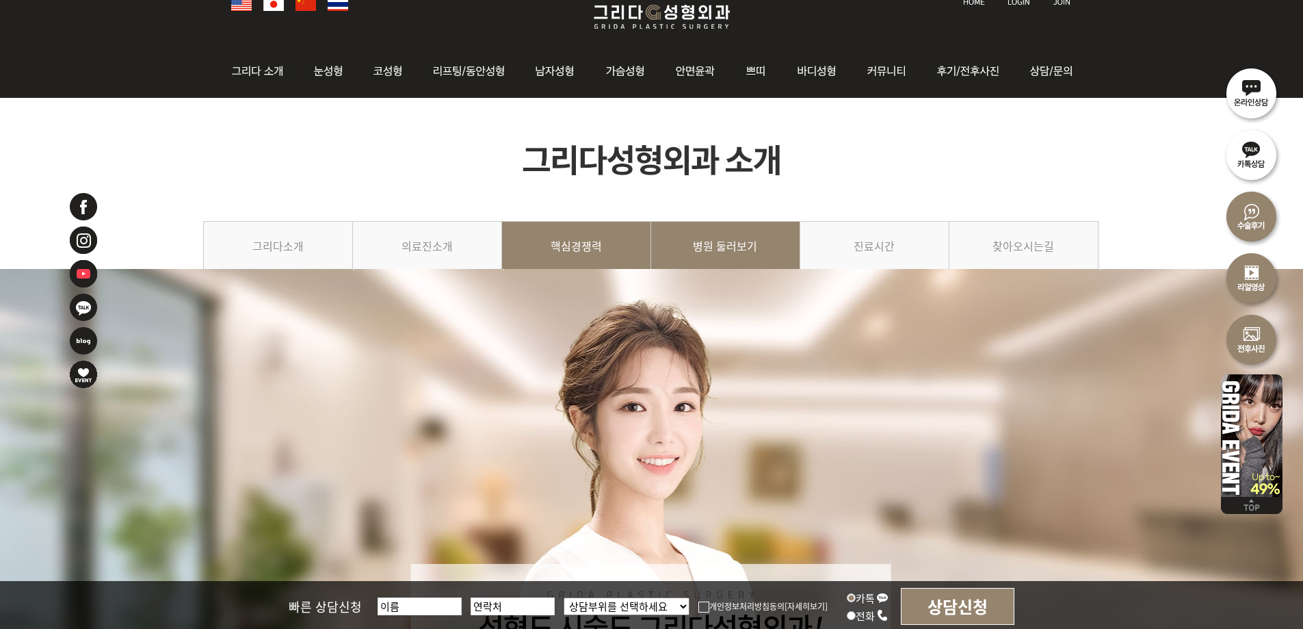
click at [707, 241] on link "병원 둘러보기" at bounding box center [725, 252] width 149 height 62
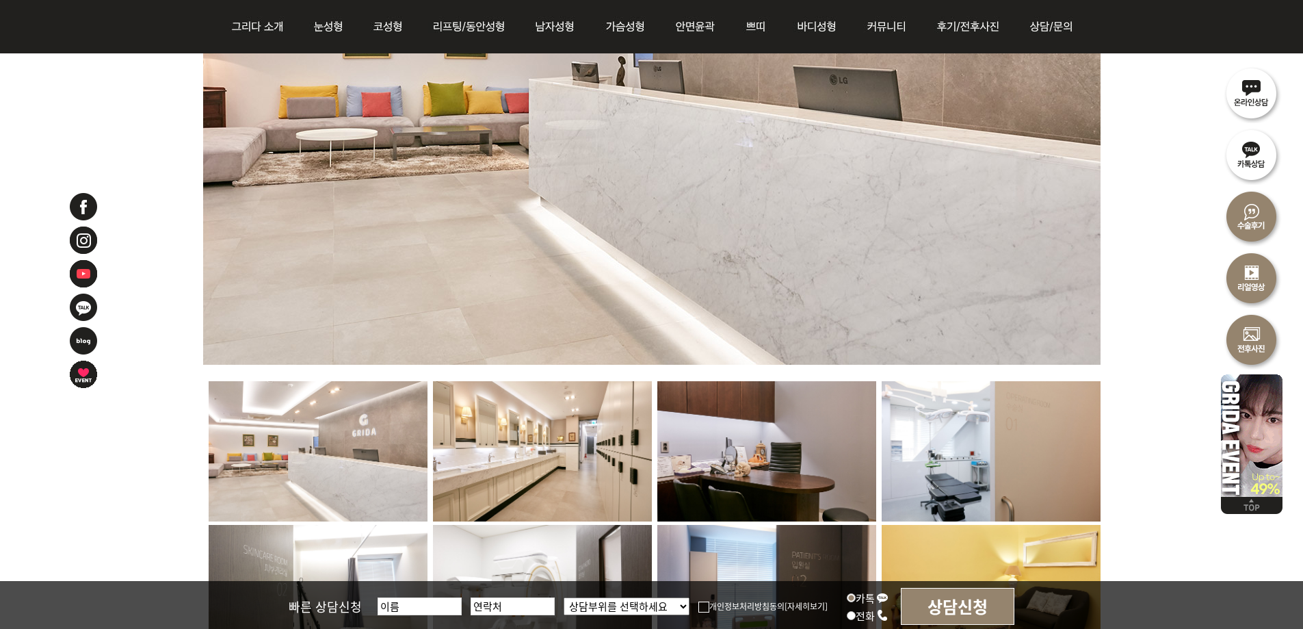
scroll to position [1026, 0]
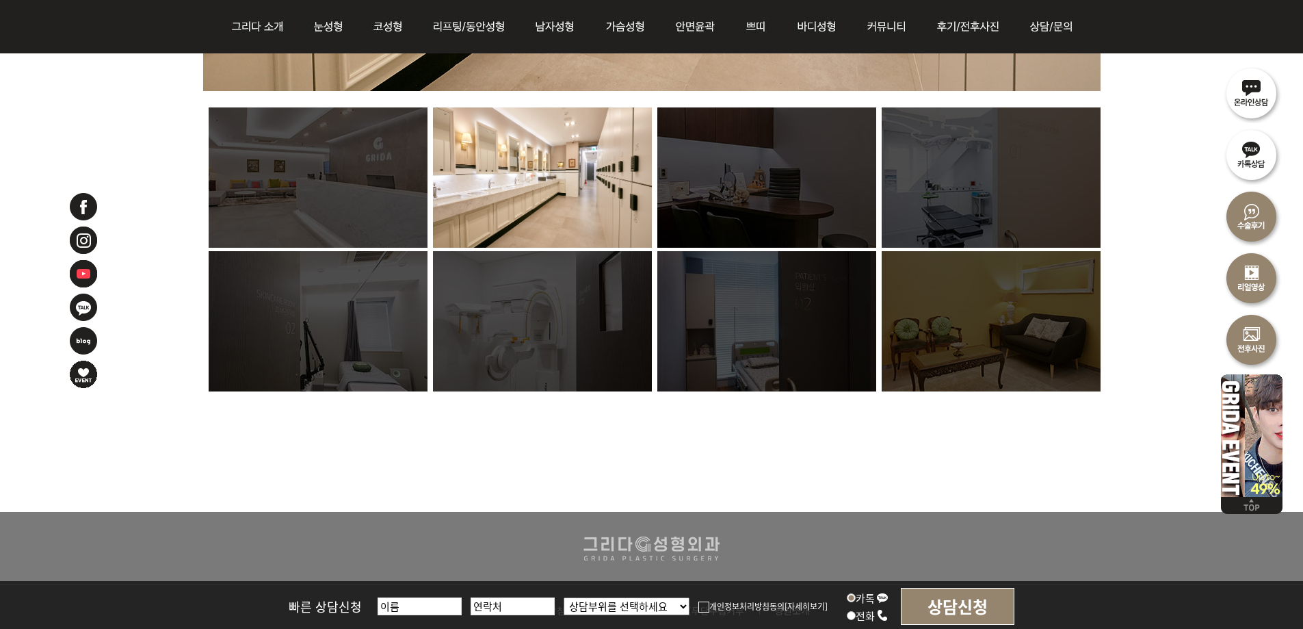
click at [765, 172] on img at bounding box center [766, 177] width 219 height 140
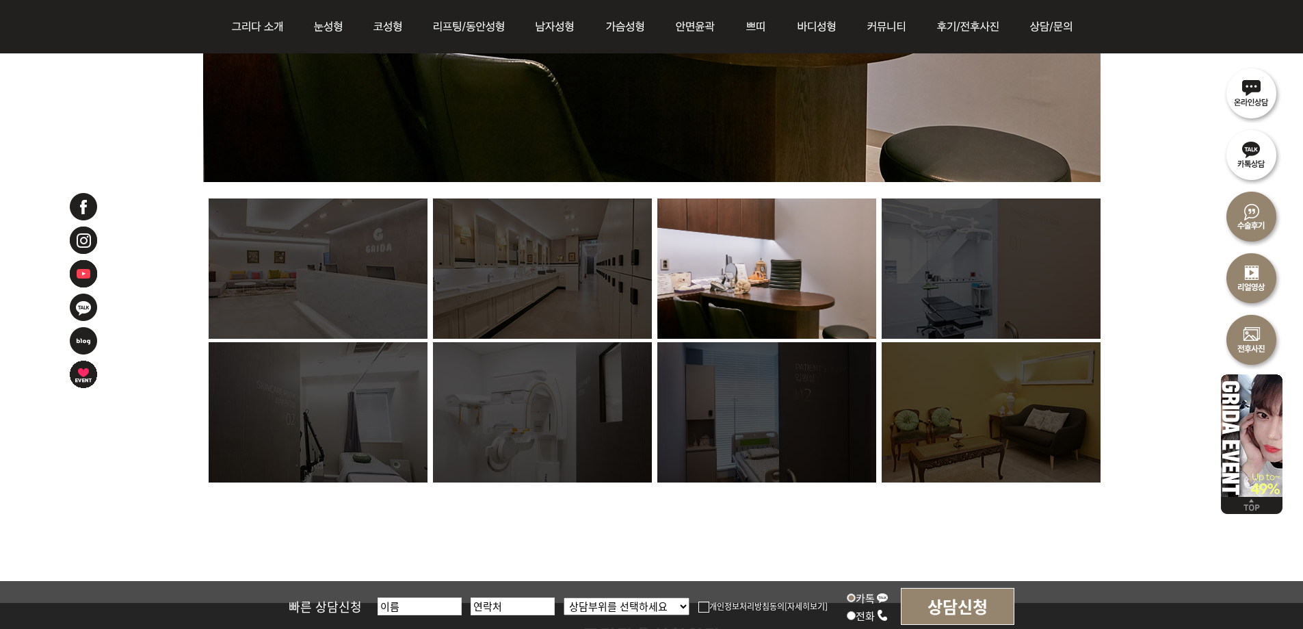
scroll to position [752, 0]
